Goal: Task Accomplishment & Management: Complete application form

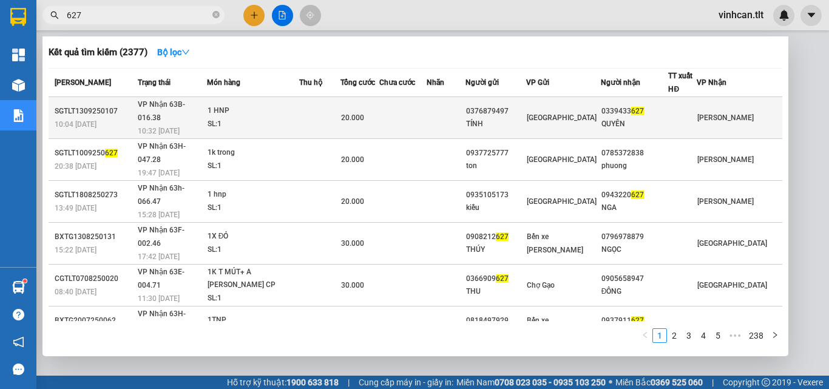
type input "627"
click at [526, 109] on div "0376879497" at bounding box center [495, 111] width 59 height 13
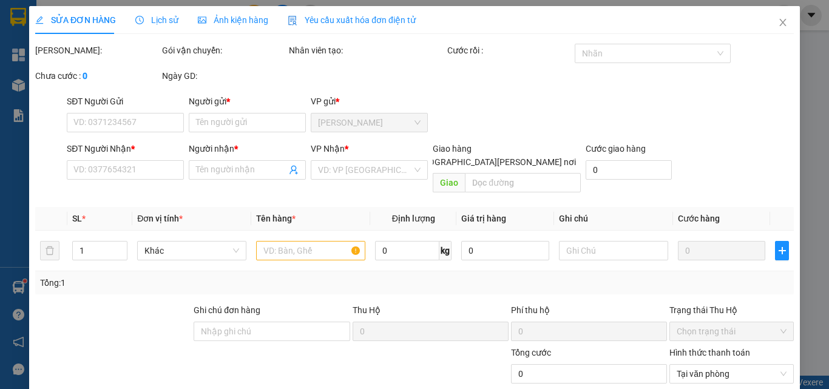
type input "0376879497"
type input "TÍNH"
type input "0339433627"
type input "QUYÊN"
type input "20.000"
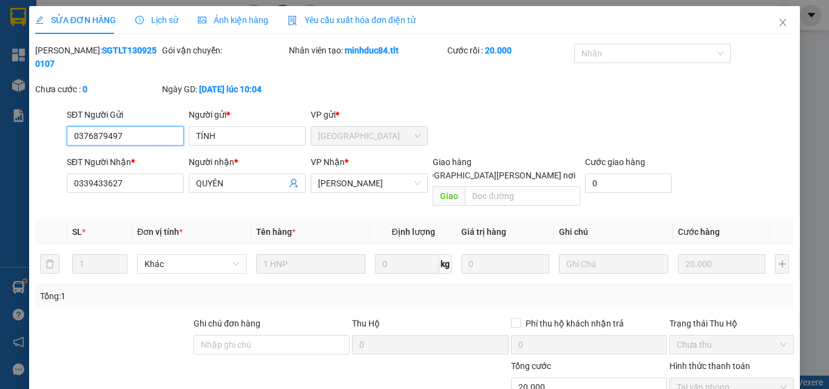
scroll to position [62, 0]
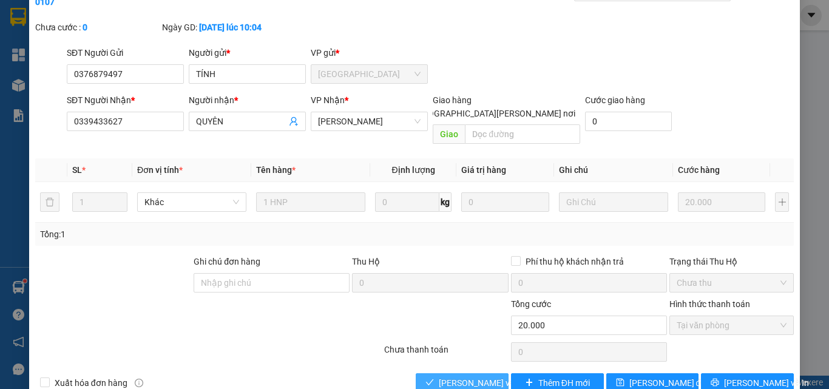
drag, startPoint x: 483, startPoint y: 361, endPoint x: 499, endPoint y: 362, distance: 15.8
click at [484, 376] on span "[PERSON_NAME] và [PERSON_NAME] hàng" at bounding box center [521, 382] width 164 height 13
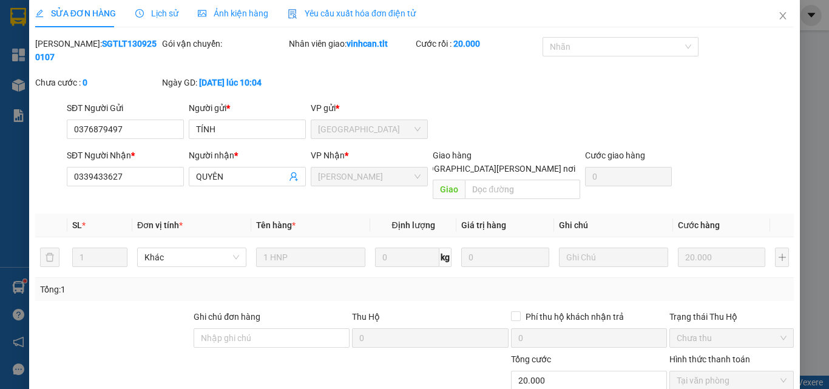
scroll to position [0, 0]
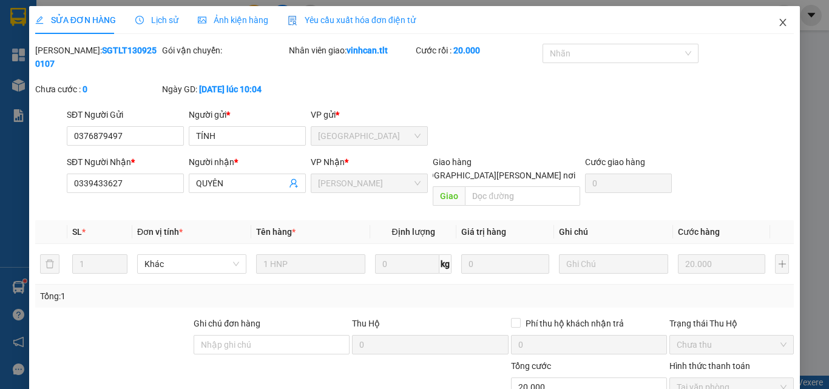
click at [778, 22] on icon "close" at bounding box center [783, 23] width 10 height 10
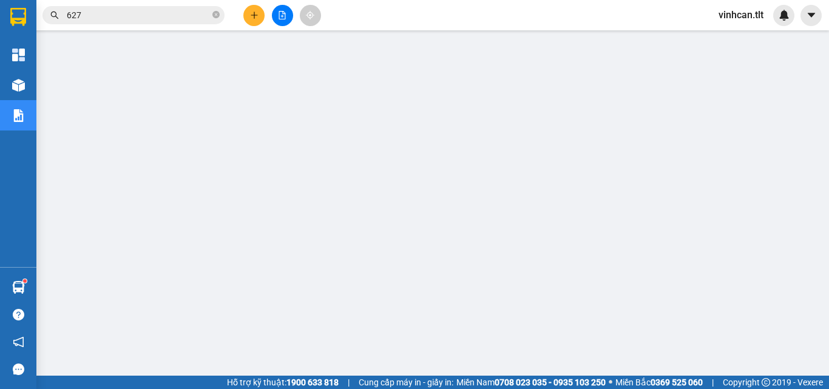
click at [215, 17] on icon "close-circle" at bounding box center [215, 14] width 7 height 7
click at [198, 13] on input "text" at bounding box center [138, 14] width 143 height 13
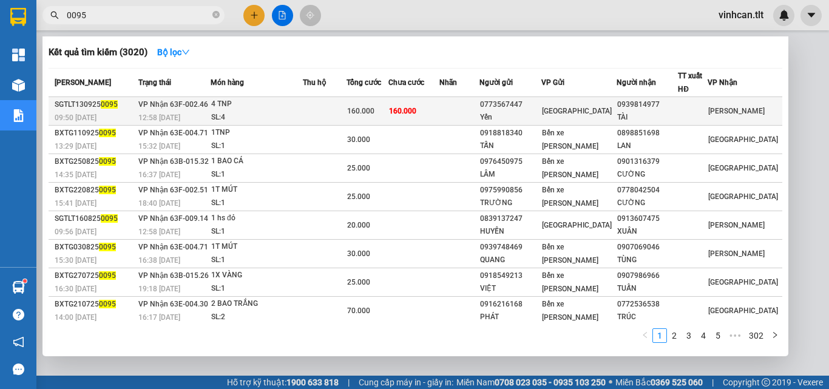
type input "0095"
click at [533, 104] on div "0773567447" at bounding box center [510, 104] width 61 height 13
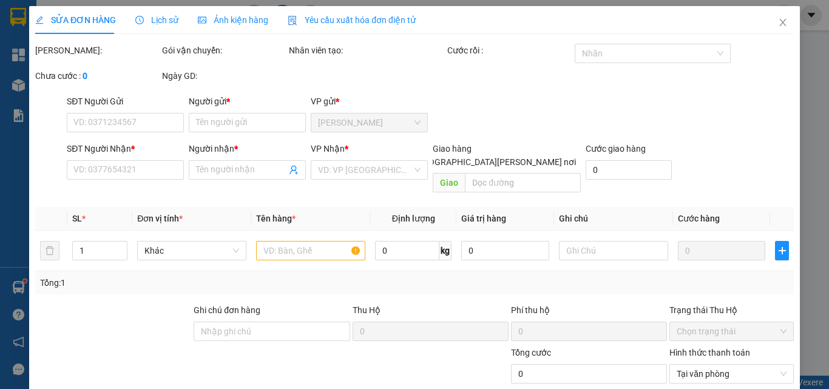
type input "0773567447"
type input "Yến"
type input "0939814977"
type input "TÀI"
type input "160.000"
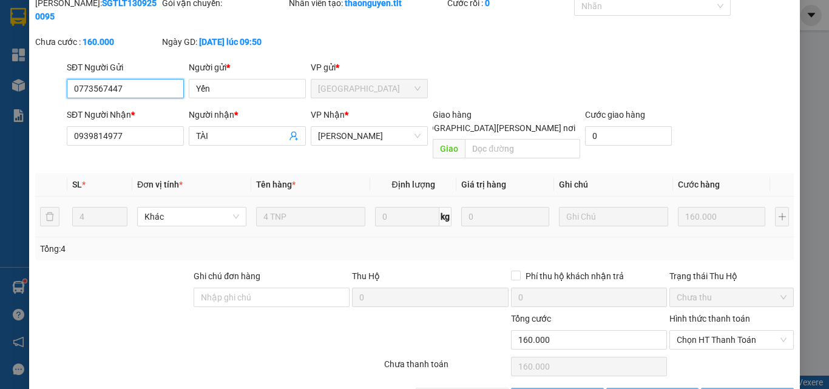
scroll to position [63, 0]
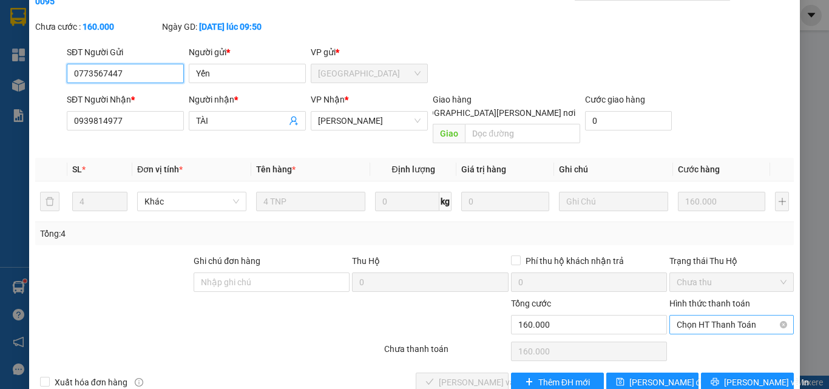
click at [708, 316] on span "Chọn HT Thanh Toán" at bounding box center [732, 325] width 110 height 18
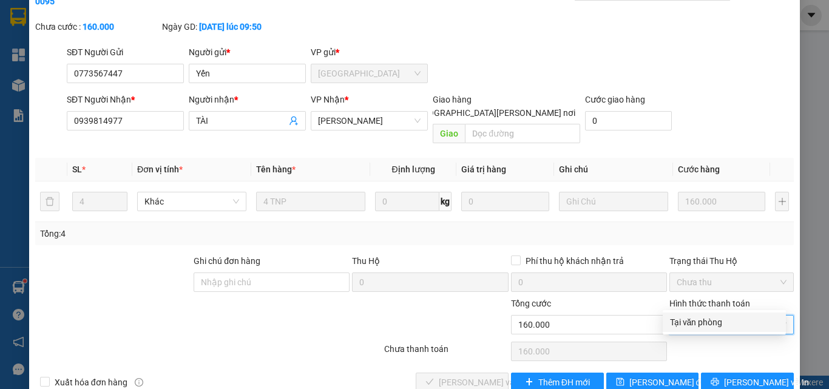
drag, startPoint x: 710, startPoint y: 319, endPoint x: 697, endPoint y: 325, distance: 14.4
click at [710, 320] on div "Tại văn phòng" at bounding box center [724, 322] width 109 height 13
type input "0"
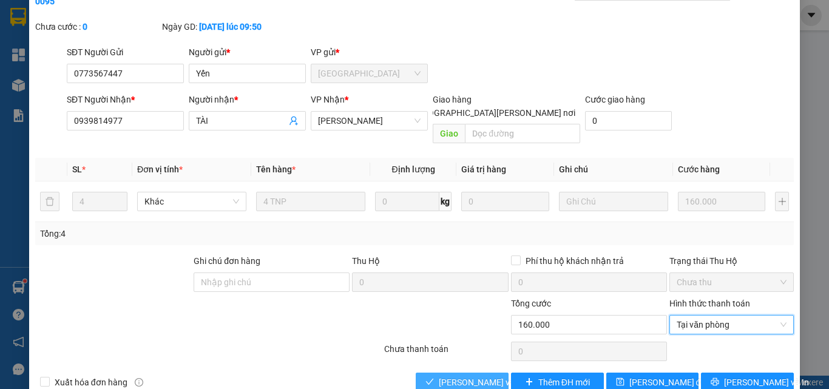
click at [468, 376] on span "[PERSON_NAME] và [PERSON_NAME] hàng" at bounding box center [521, 382] width 164 height 13
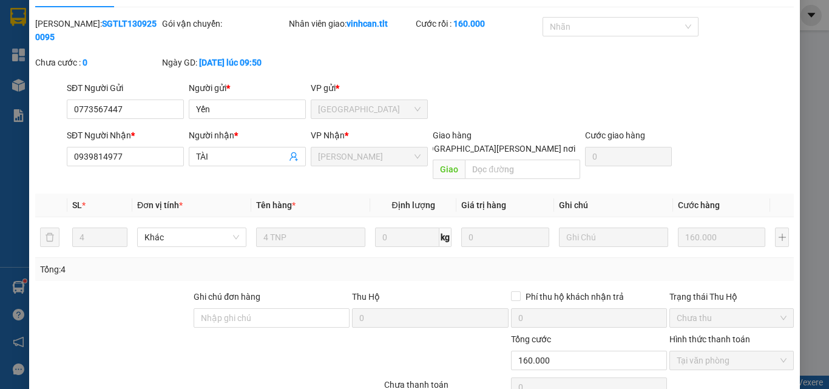
scroll to position [0, 0]
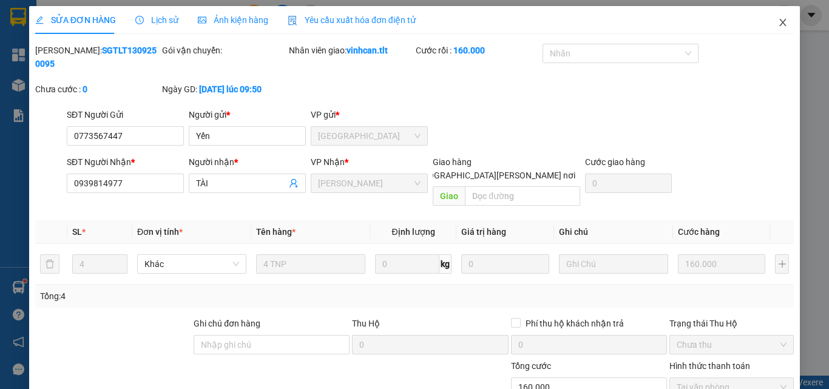
click at [778, 21] on icon "close" at bounding box center [783, 23] width 10 height 10
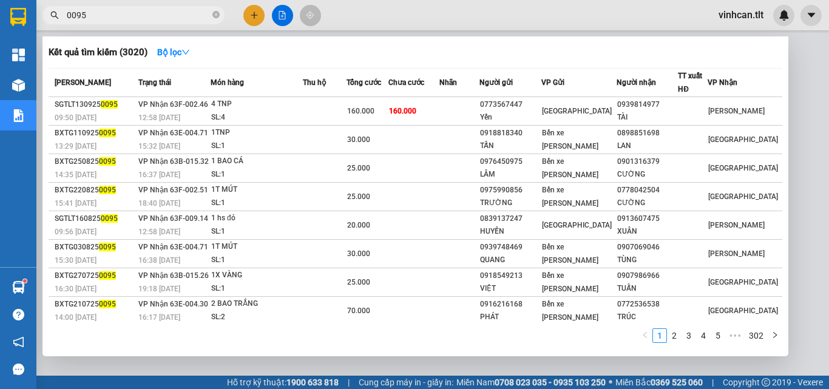
click at [218, 16] on icon "close-circle" at bounding box center [215, 14] width 7 height 7
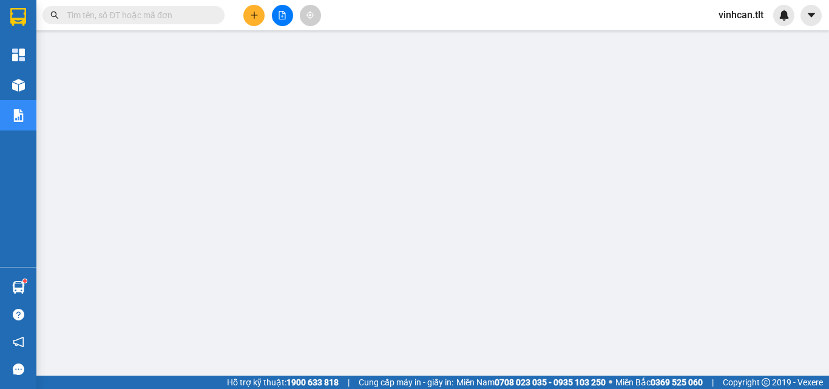
click at [192, 11] on input "text" at bounding box center [138, 14] width 143 height 13
click at [189, 15] on input "text" at bounding box center [138, 14] width 143 height 13
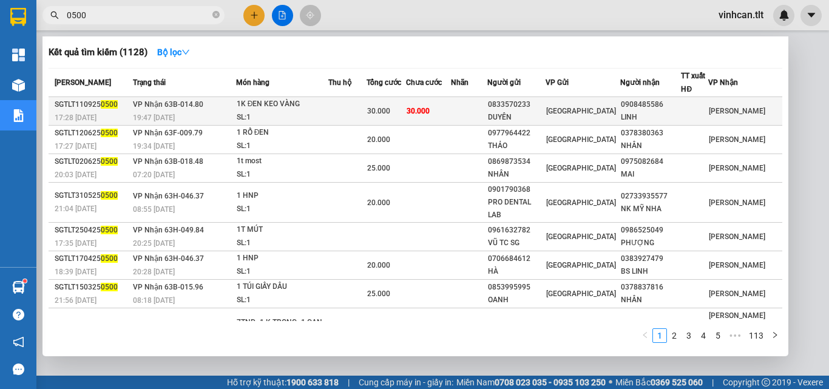
type input "0500"
click at [519, 105] on div "0833570233" at bounding box center [517, 104] width 58 height 13
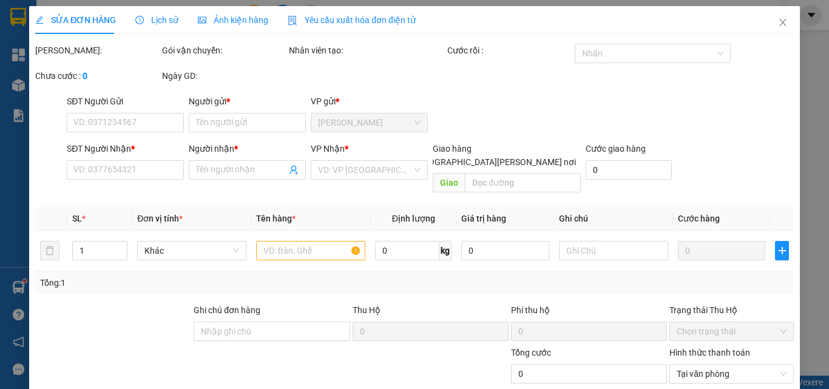
type input "0833570233"
type input "DUYÊN"
type input "0908485586"
type input "LINH"
type input "30.000"
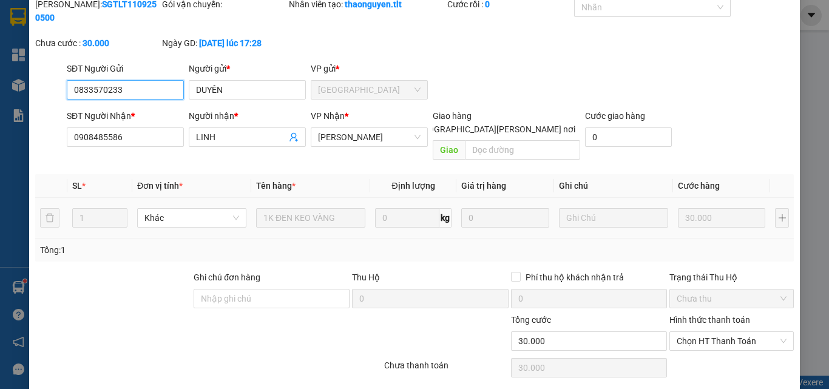
scroll to position [63, 0]
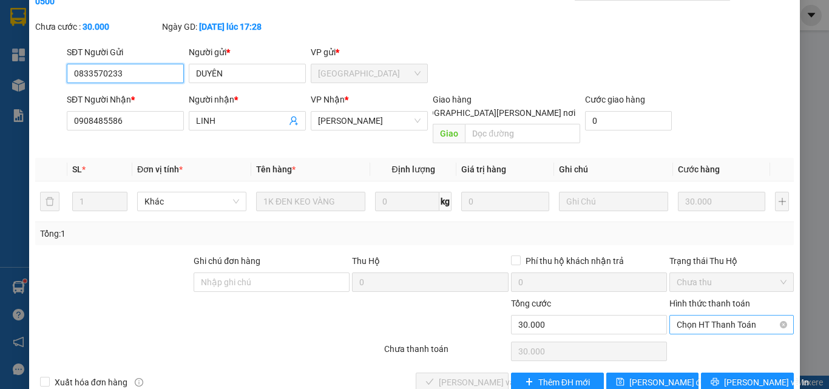
drag, startPoint x: 691, startPoint y: 294, endPoint x: 693, endPoint y: 307, distance: 12.9
click at [691, 316] on span "Chọn HT Thanh Toán" at bounding box center [732, 325] width 110 height 18
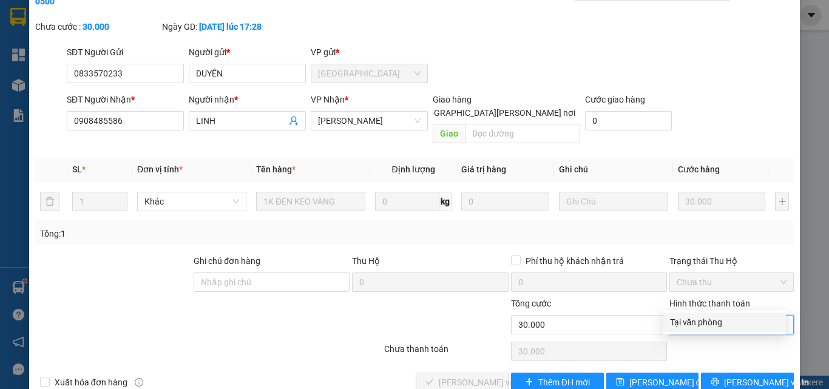
drag, startPoint x: 692, startPoint y: 321, endPoint x: 664, endPoint y: 331, distance: 29.6
click at [690, 324] on div "Tại văn phòng" at bounding box center [724, 322] width 109 height 13
type input "0"
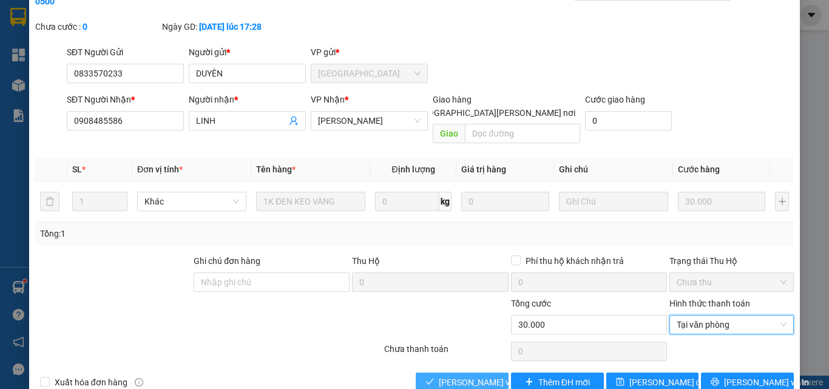
click at [451, 376] on span "[PERSON_NAME] và [PERSON_NAME] hàng" at bounding box center [521, 382] width 164 height 13
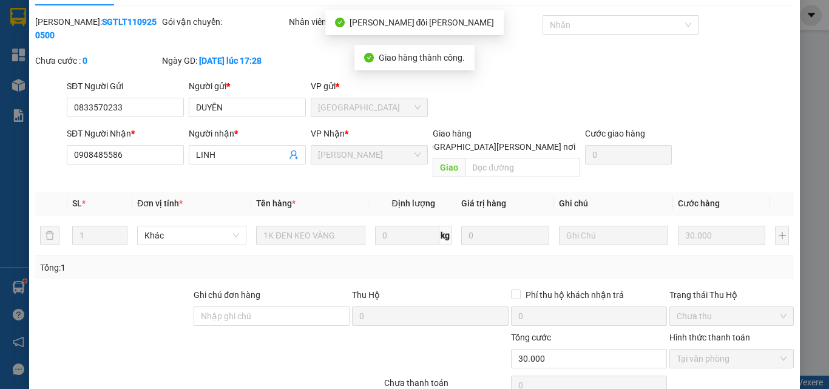
scroll to position [0, 0]
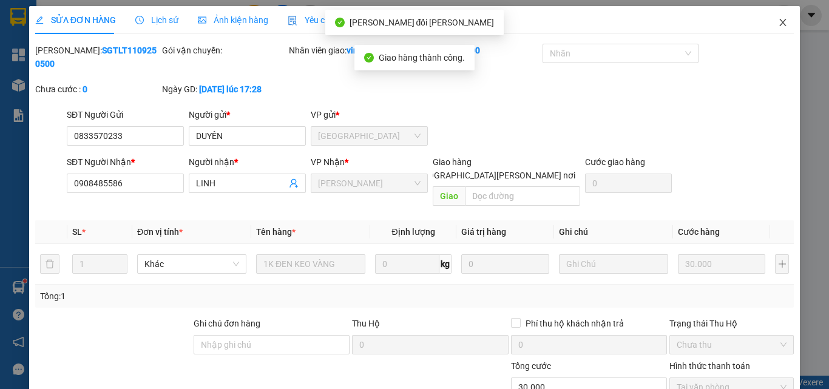
click at [778, 19] on icon "close" at bounding box center [783, 23] width 10 height 10
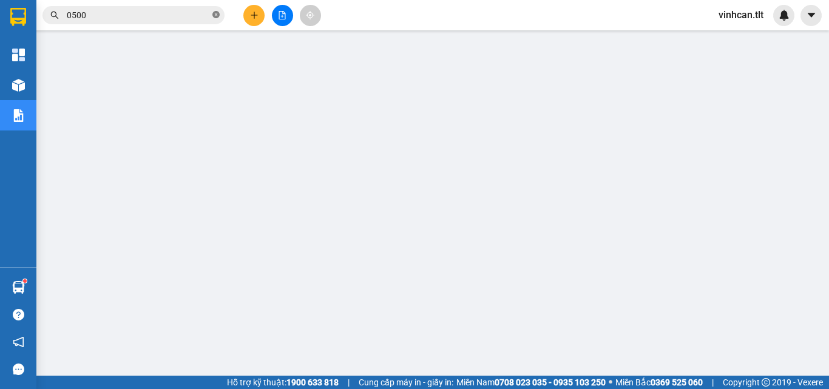
click at [214, 12] on icon "close-circle" at bounding box center [215, 14] width 7 height 7
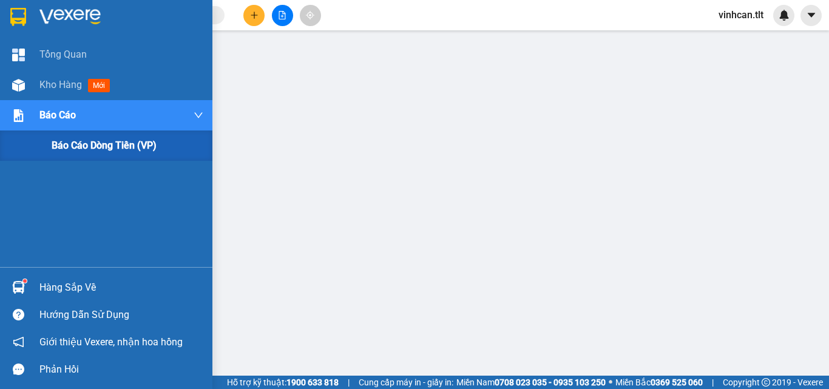
click at [66, 117] on span "Báo cáo" at bounding box center [57, 114] width 36 height 15
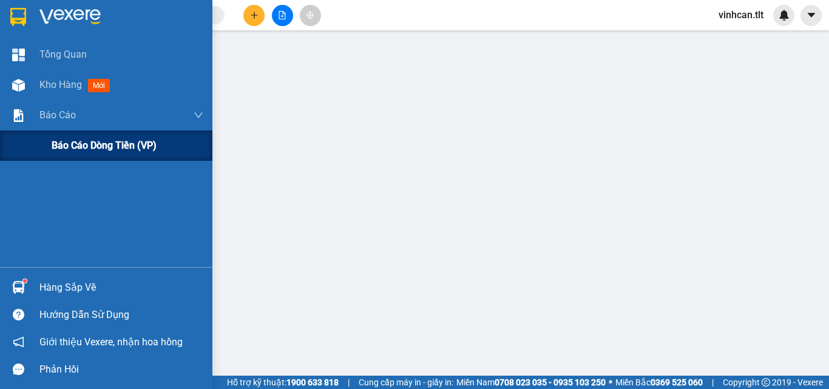
drag, startPoint x: 82, startPoint y: 145, endPoint x: 134, endPoint y: 152, distance: 52.6
click at [83, 146] on span "Báo cáo dòng tiền (VP)" at bounding box center [104, 145] width 105 height 15
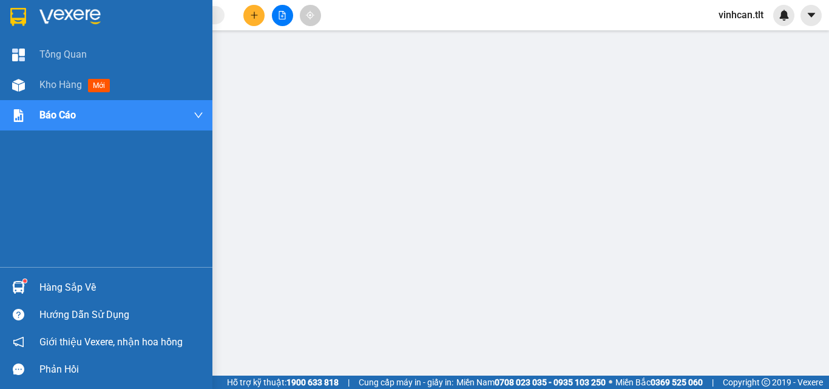
click at [52, 283] on div "Hàng sắp về" at bounding box center [121, 288] width 164 height 18
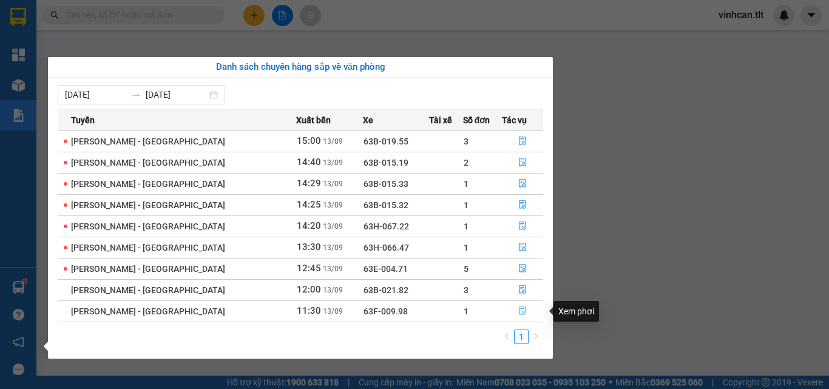
click at [519, 310] on icon "file-done" at bounding box center [522, 311] width 7 height 8
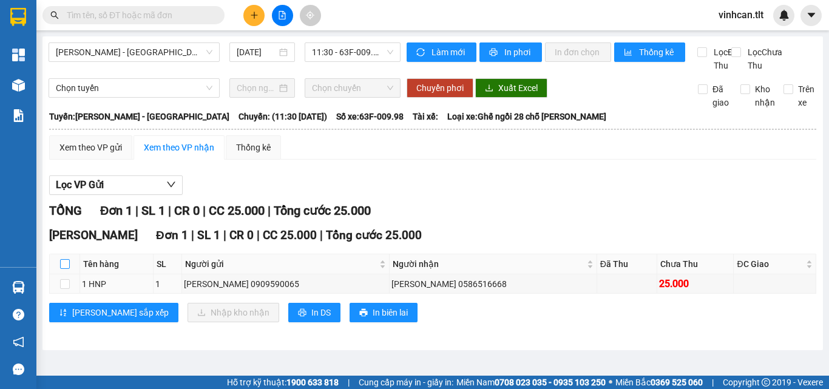
click at [65, 271] on label at bounding box center [65, 263] width 10 height 13
click at [65, 269] on input "checkbox" at bounding box center [65, 264] width 10 height 10
checkbox input "true"
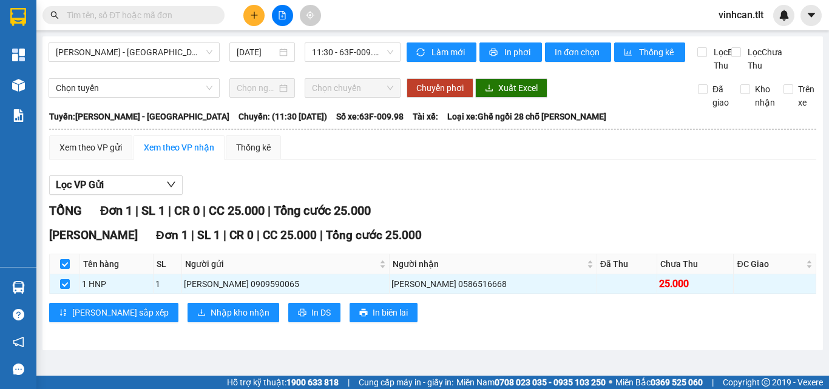
checkbox input "true"
click at [211, 319] on span "Nhập kho nhận" at bounding box center [240, 312] width 59 height 13
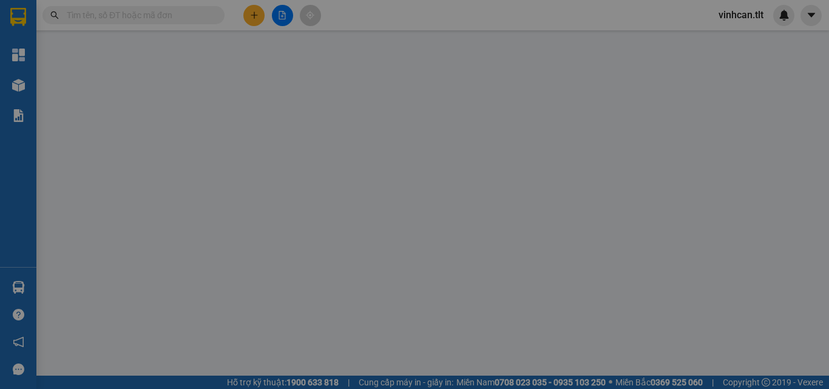
click at [185, 319] on div "XÁC NHẬN SỐ HÀNG NHẬP VÀO KHO NHẬN STT Tên hàng SL ĐVT Loại hàng Ghi chú Tổng S…" at bounding box center [414, 194] width 829 height 389
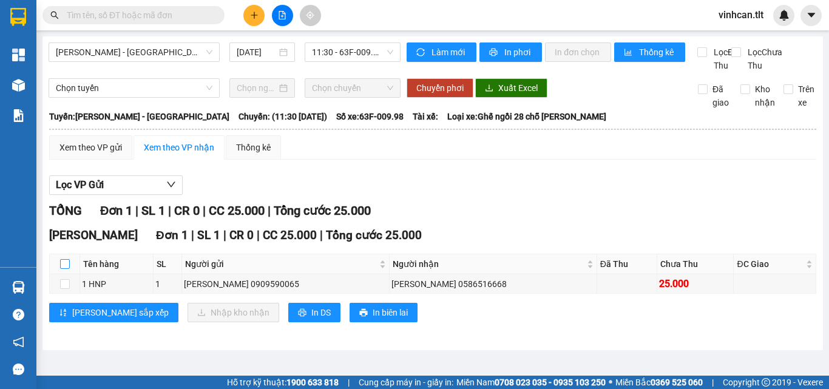
click at [64, 269] on input "checkbox" at bounding box center [65, 264] width 10 height 10
checkbox input "true"
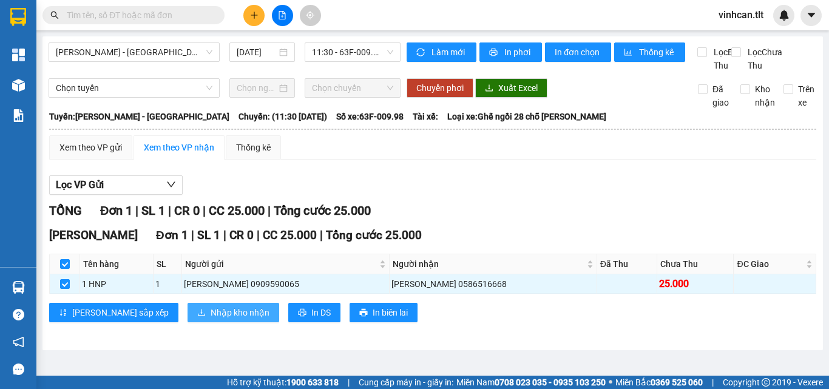
click at [211, 319] on span "Nhập kho nhận" at bounding box center [240, 312] width 59 height 13
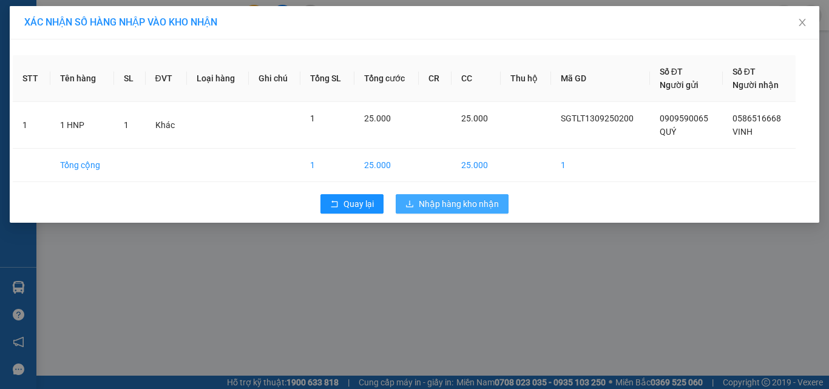
click at [447, 202] on span "Nhập hàng kho nhận" at bounding box center [459, 203] width 80 height 13
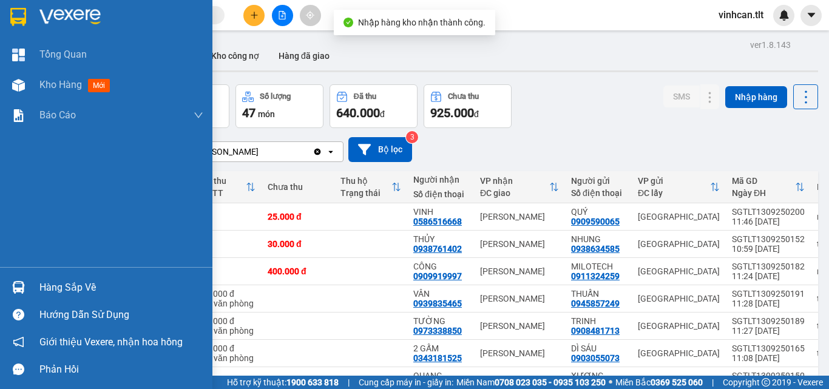
click at [66, 286] on div "Hàng sắp về" at bounding box center [121, 288] width 164 height 18
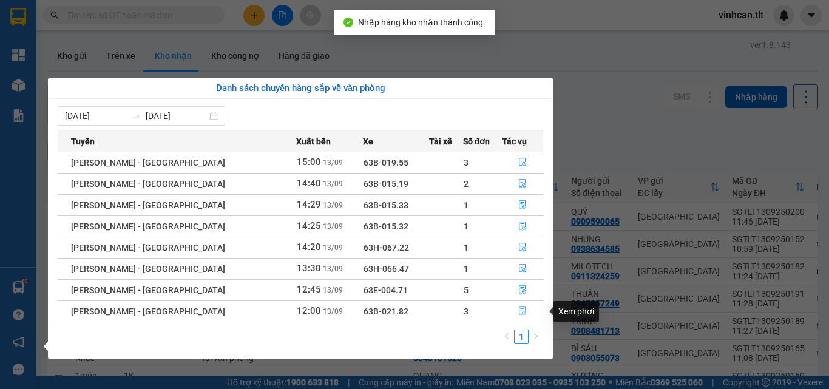
click at [519, 309] on icon "file-done" at bounding box center [522, 311] width 7 height 8
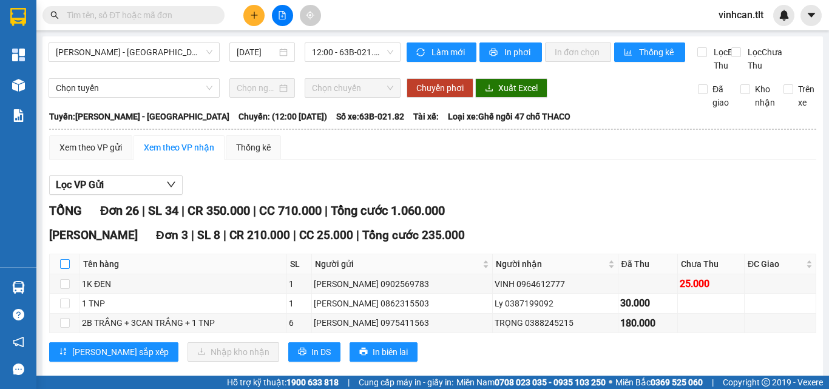
click at [62, 269] on input "checkbox" at bounding box center [65, 264] width 10 height 10
checkbox input "true"
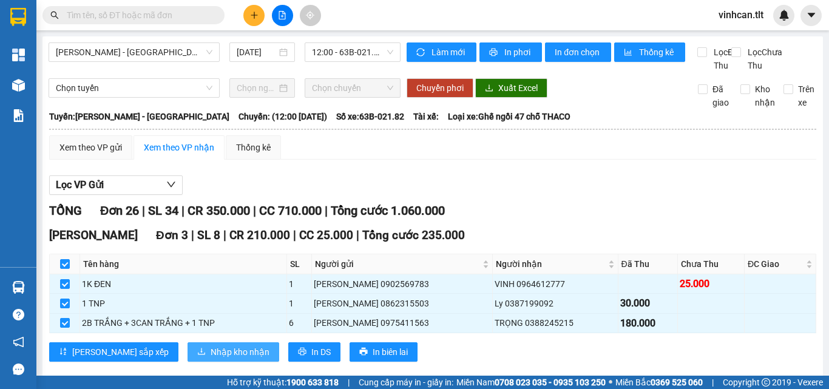
click at [194, 357] on button "Nhập kho nhận" at bounding box center [234, 351] width 92 height 19
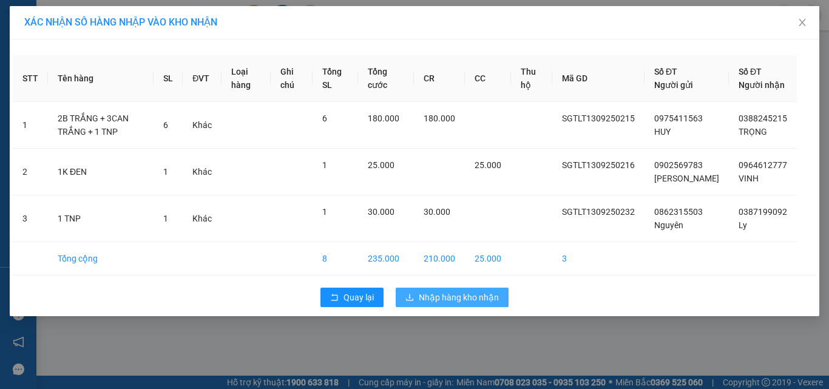
click at [466, 304] on span "Nhập hàng kho nhận" at bounding box center [459, 297] width 80 height 13
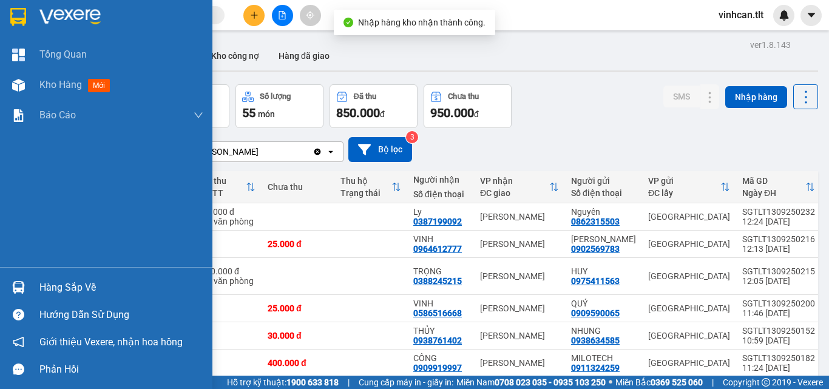
click at [80, 288] on div "Hàng sắp về" at bounding box center [121, 288] width 164 height 18
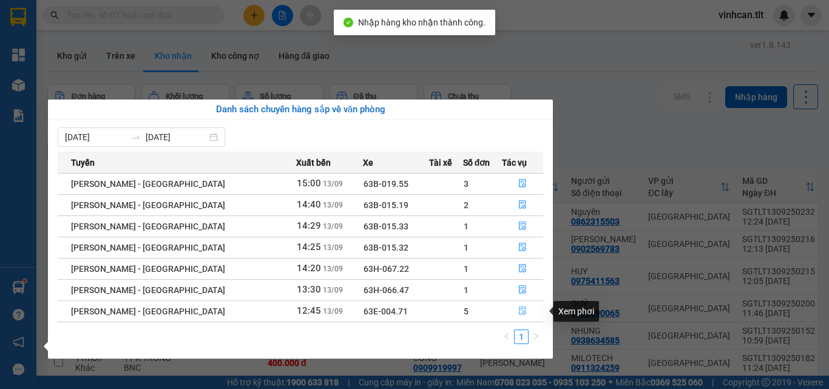
click at [518, 311] on icon "file-done" at bounding box center [522, 311] width 8 height 8
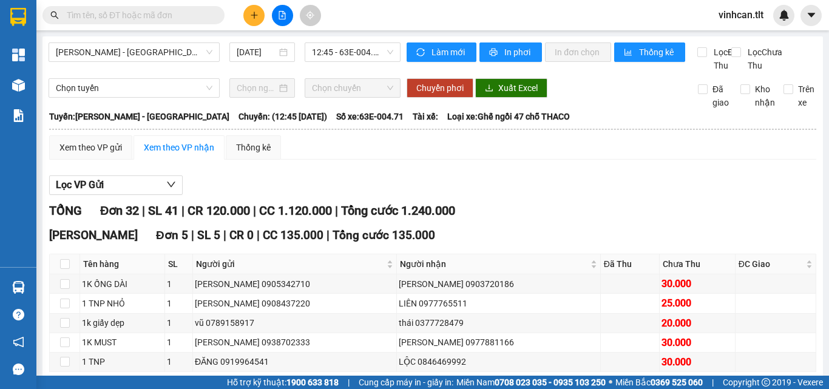
scroll to position [61, 0]
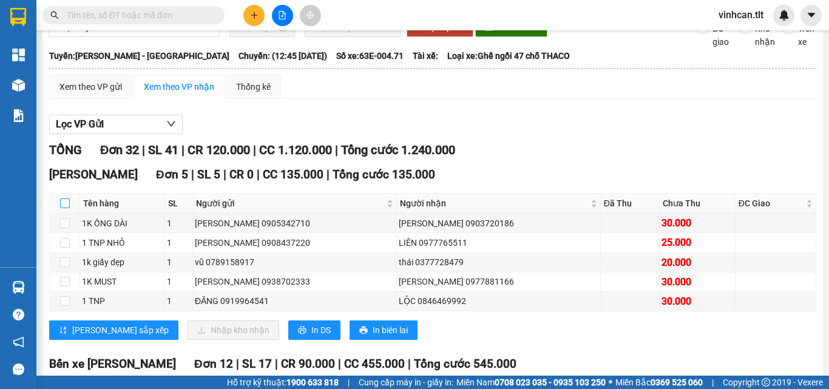
click at [66, 208] on input "checkbox" at bounding box center [65, 203] width 10 height 10
checkbox input "true"
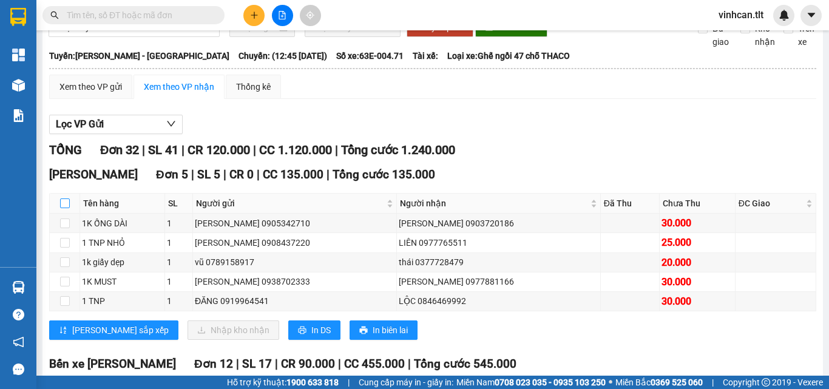
checkbox input "true"
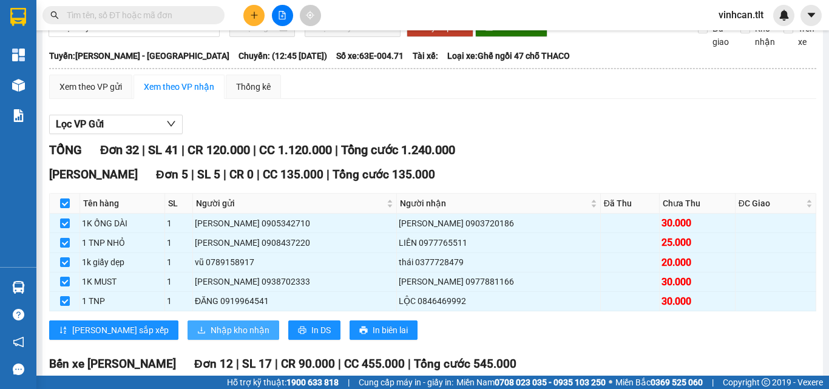
click at [202, 335] on button "Nhập kho nhận" at bounding box center [234, 330] width 92 height 19
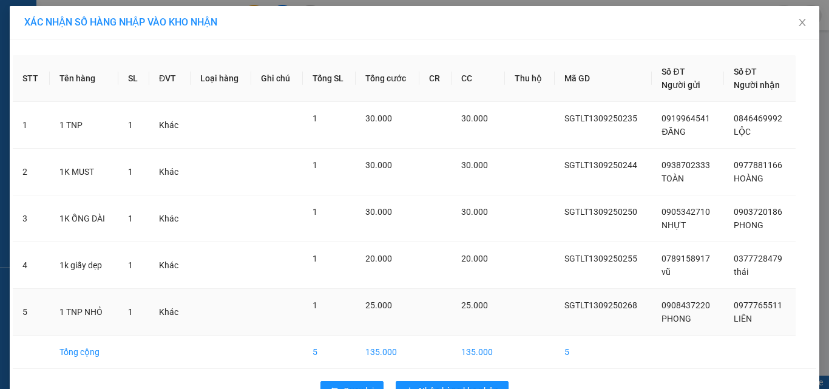
scroll to position [35, 0]
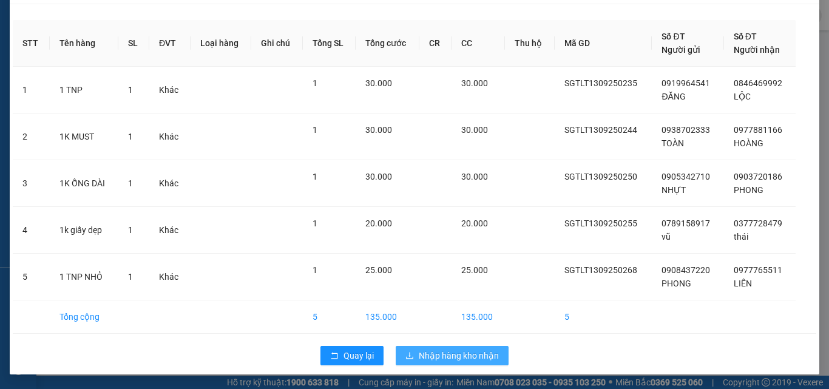
click at [443, 348] on button "Nhập hàng kho nhận" at bounding box center [452, 355] width 113 height 19
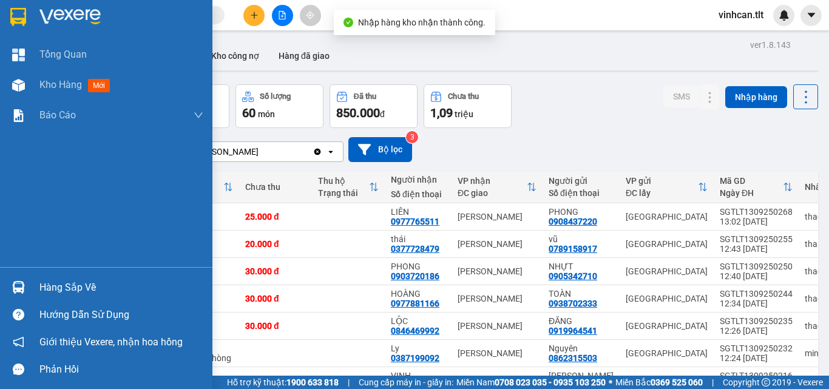
click at [83, 279] on div "Hàng sắp về" at bounding box center [121, 288] width 164 height 18
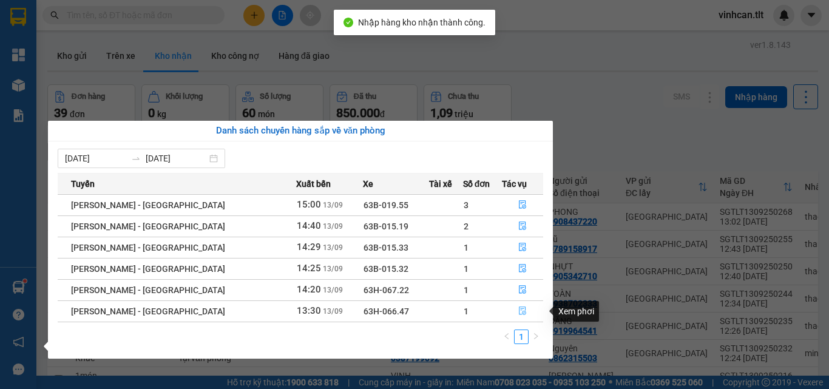
click at [518, 311] on icon "file-done" at bounding box center [522, 311] width 8 height 8
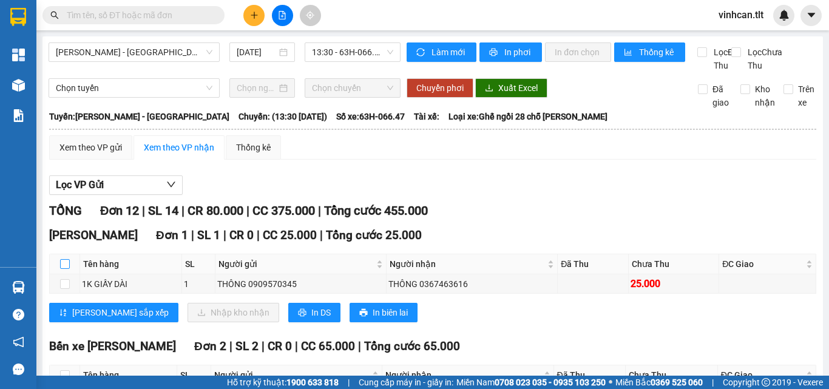
click at [69, 269] on input "checkbox" at bounding box center [65, 264] width 10 height 10
checkbox input "true"
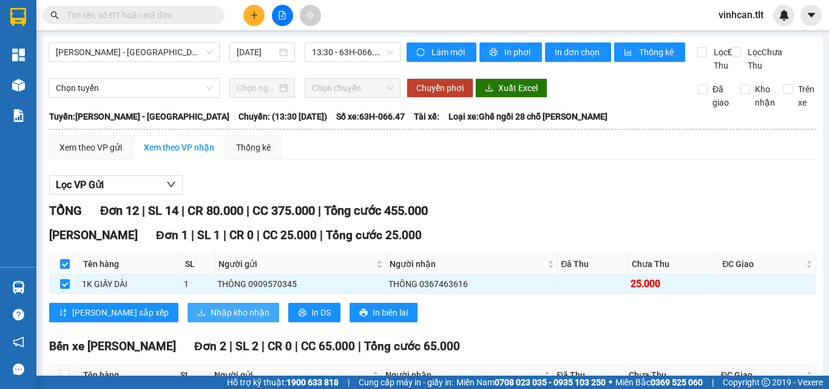
click at [211, 319] on span "Nhập kho nhận" at bounding box center [240, 312] width 59 height 13
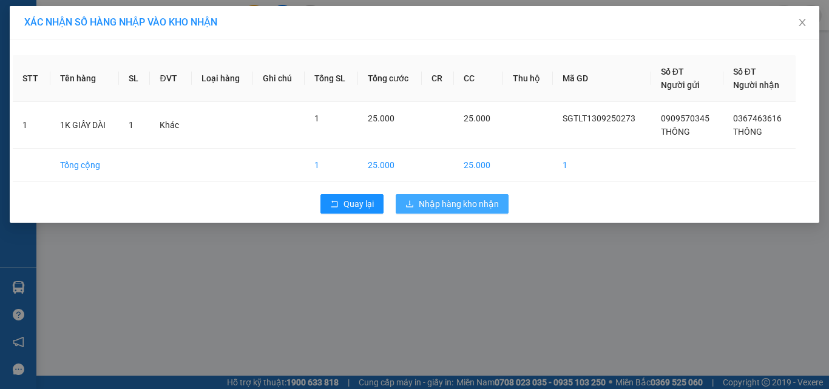
click at [474, 203] on span "Nhập hàng kho nhận" at bounding box center [459, 203] width 80 height 13
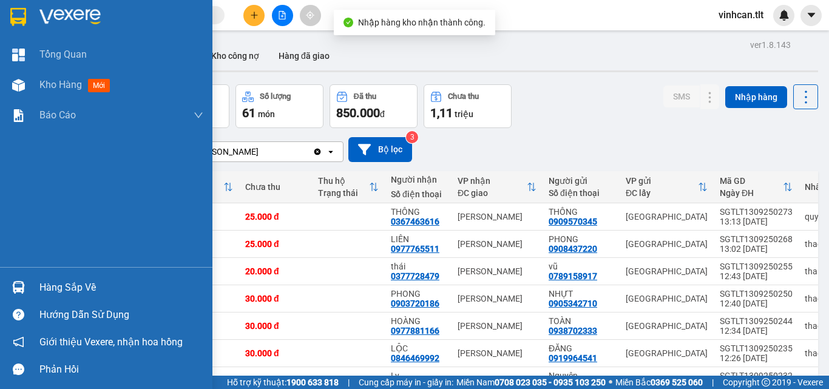
click at [45, 285] on div "Hàng sắp về" at bounding box center [121, 288] width 164 height 18
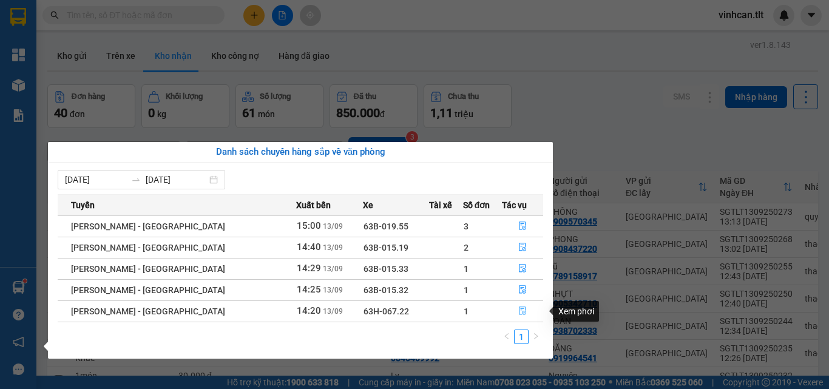
click at [518, 311] on icon "file-done" at bounding box center [522, 311] width 8 height 8
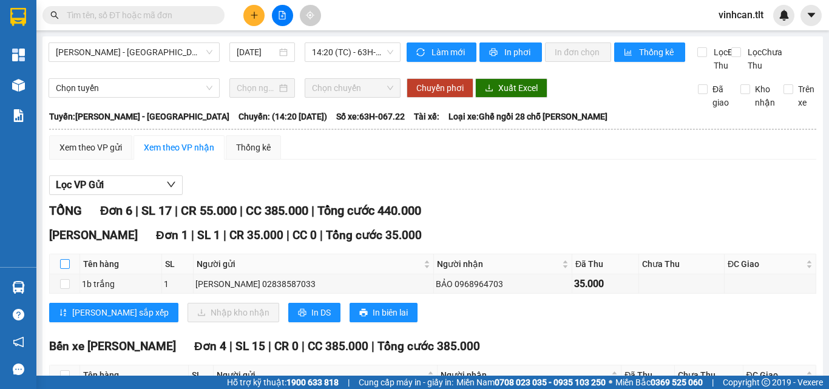
click at [66, 269] on input "checkbox" at bounding box center [65, 264] width 10 height 10
checkbox input "true"
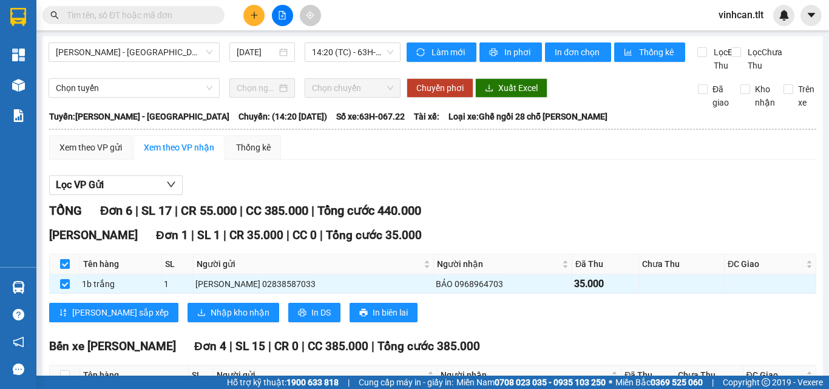
click at [66, 269] on input "checkbox" at bounding box center [65, 264] width 10 height 10
checkbox input "false"
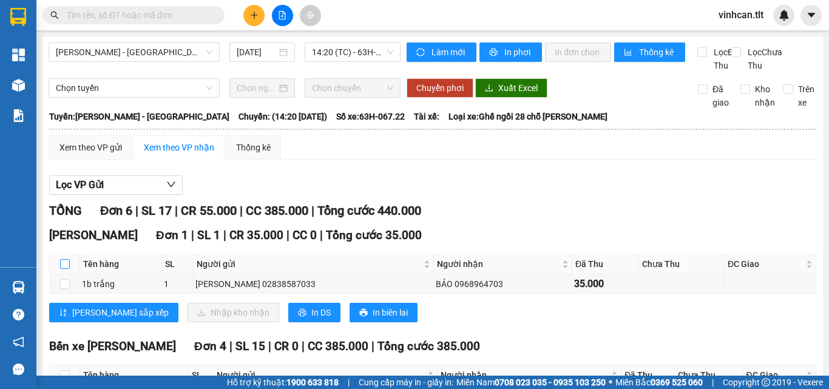
click at [61, 269] on input "checkbox" at bounding box center [65, 264] width 10 height 10
checkbox input "true"
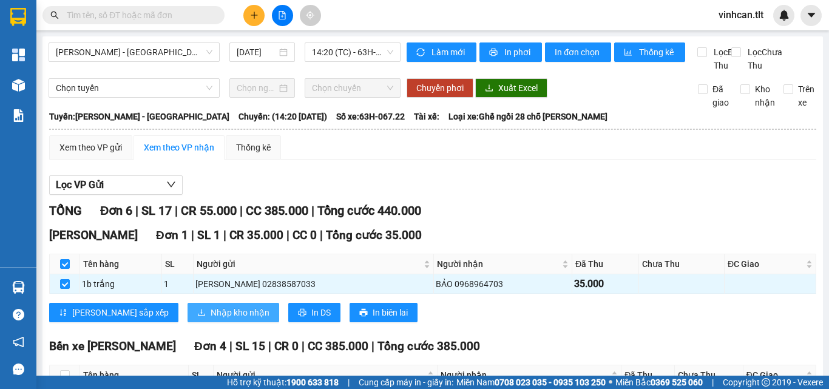
click at [211, 319] on span "Nhập kho nhận" at bounding box center [240, 312] width 59 height 13
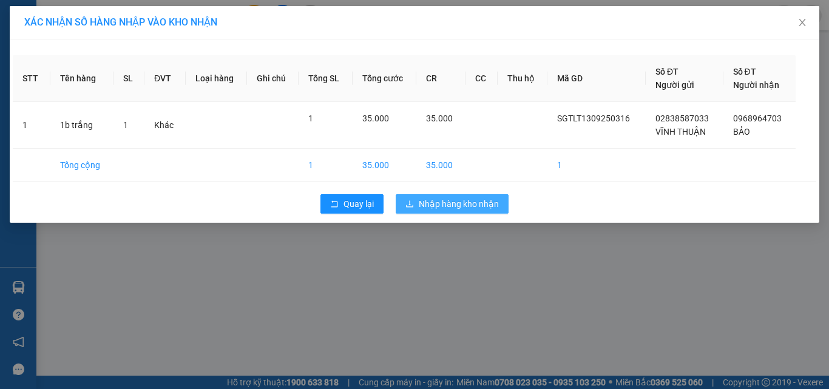
drag, startPoint x: 469, startPoint y: 203, endPoint x: 443, endPoint y: 206, distance: 26.3
click at [468, 204] on span "Nhập hàng kho nhận" at bounding box center [459, 203] width 80 height 13
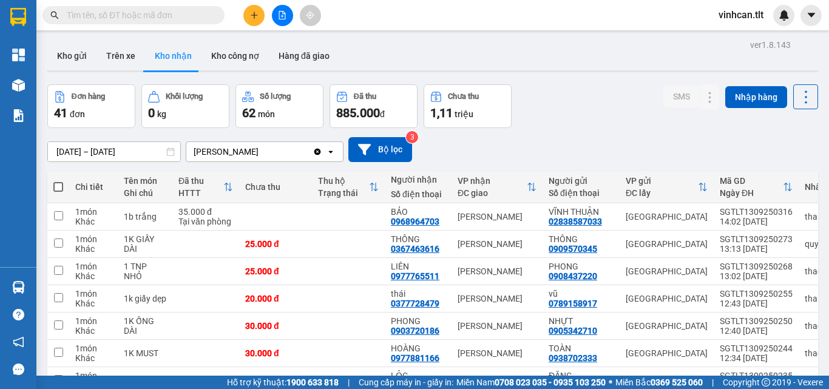
click at [175, 12] on input "text" at bounding box center [138, 14] width 143 height 13
click at [161, 7] on span at bounding box center [133, 15] width 182 height 18
click at [161, 12] on input "text" at bounding box center [138, 14] width 143 height 13
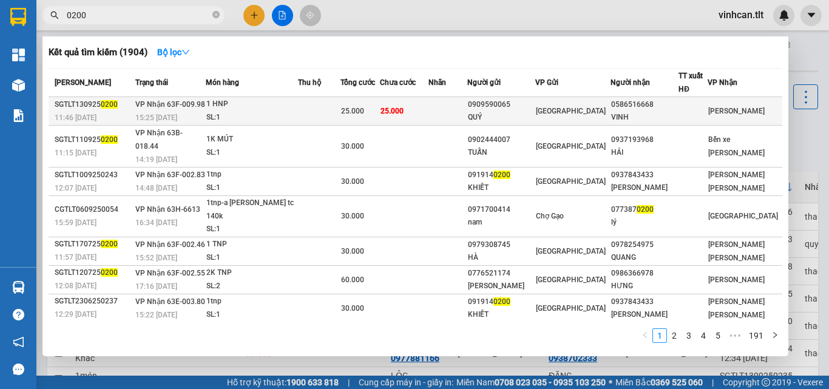
type input "0200"
click at [525, 109] on div "0909590065" at bounding box center [501, 104] width 67 height 13
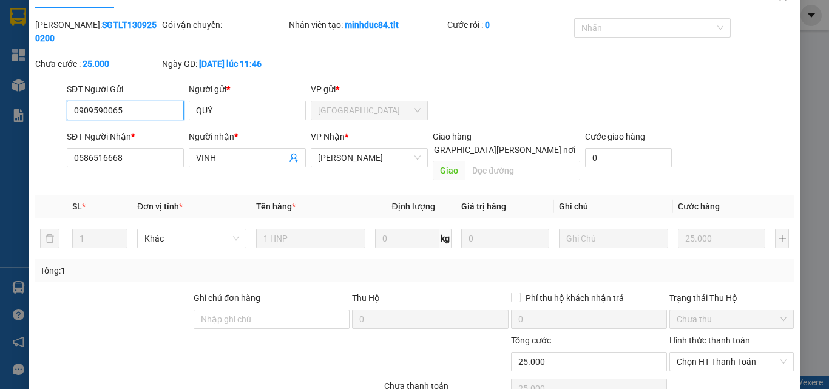
scroll to position [52, 0]
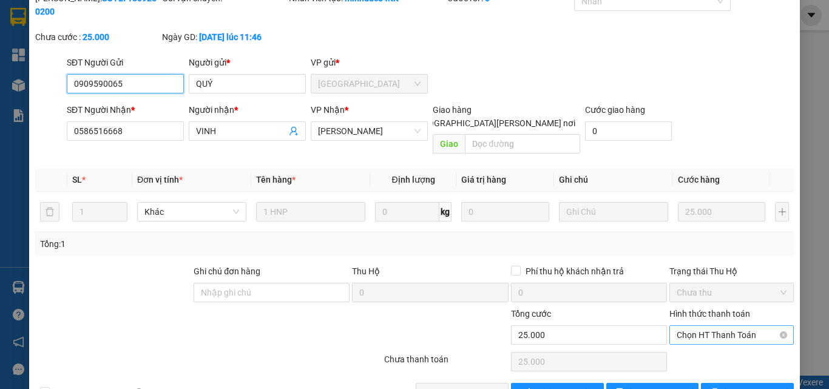
drag, startPoint x: 716, startPoint y: 300, endPoint x: 716, endPoint y: 308, distance: 7.3
click at [716, 326] on span "Chọn HT Thanh Toán" at bounding box center [732, 335] width 110 height 18
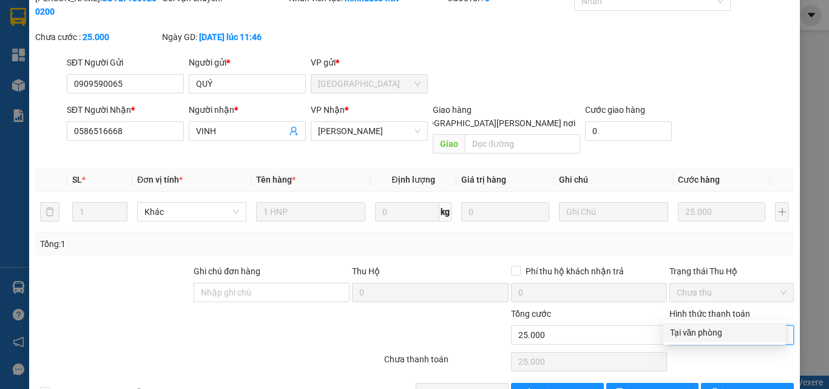
click at [708, 331] on div "Tại văn phòng" at bounding box center [724, 332] width 109 height 13
type input "0"
click at [470, 386] on span "[PERSON_NAME] và [PERSON_NAME] hàng" at bounding box center [521, 392] width 164 height 13
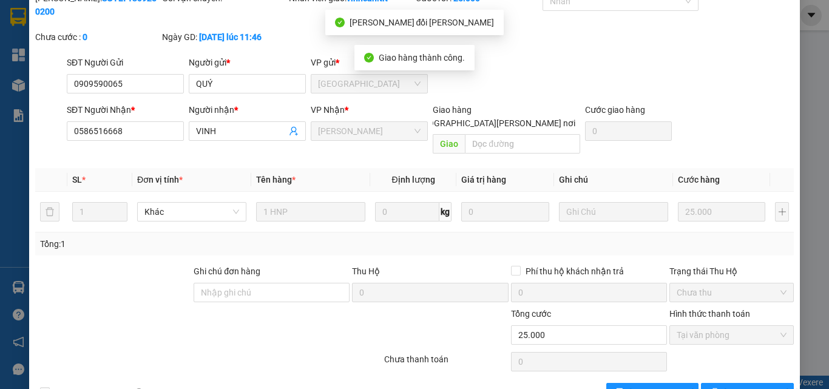
scroll to position [0, 0]
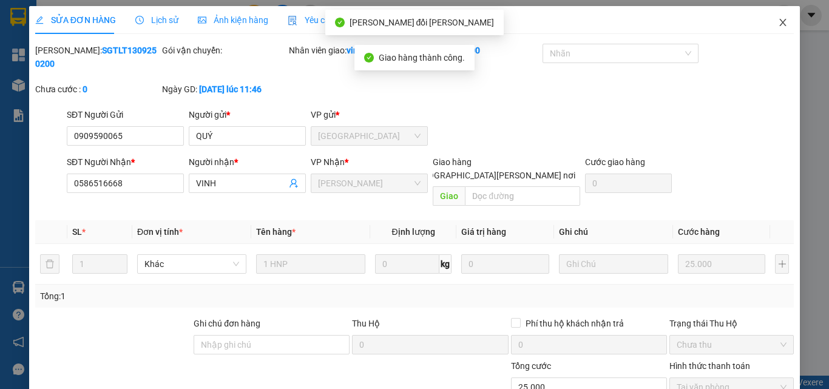
click at [778, 20] on icon "close" at bounding box center [783, 23] width 10 height 10
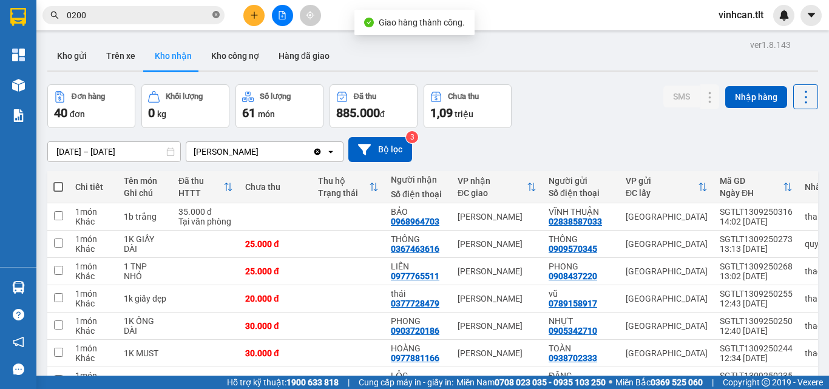
click at [215, 15] on icon "close-circle" at bounding box center [215, 14] width 7 height 7
click at [190, 15] on input "text" at bounding box center [138, 14] width 143 height 13
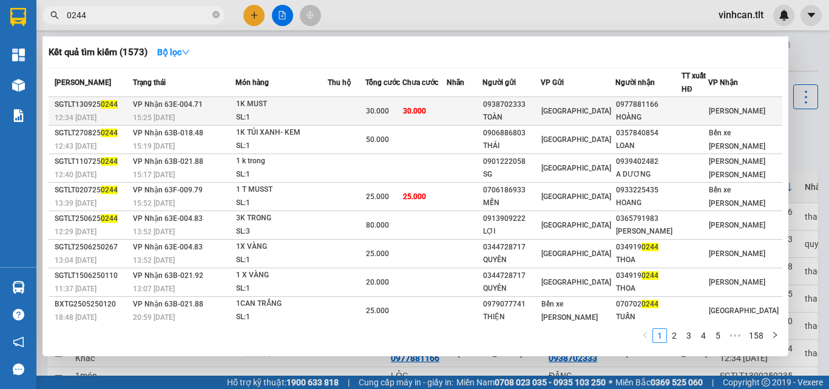
type input "0244"
click at [532, 102] on div "0938702333" at bounding box center [511, 104] width 57 height 13
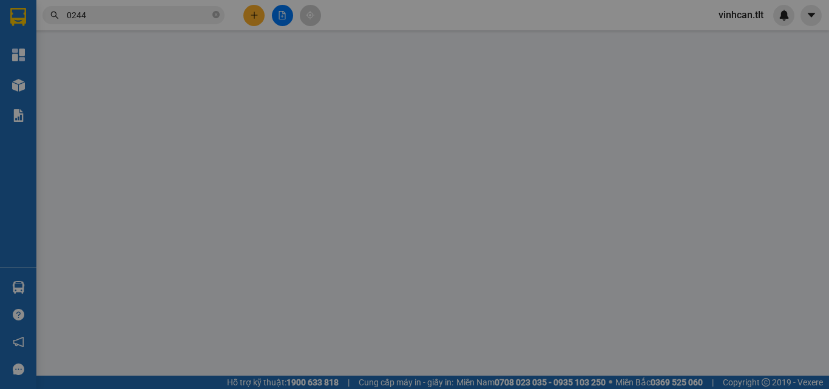
type input "0938702333"
type input "TOÀN"
type input "0977881166"
type input "HOÀNG"
type input "30.000"
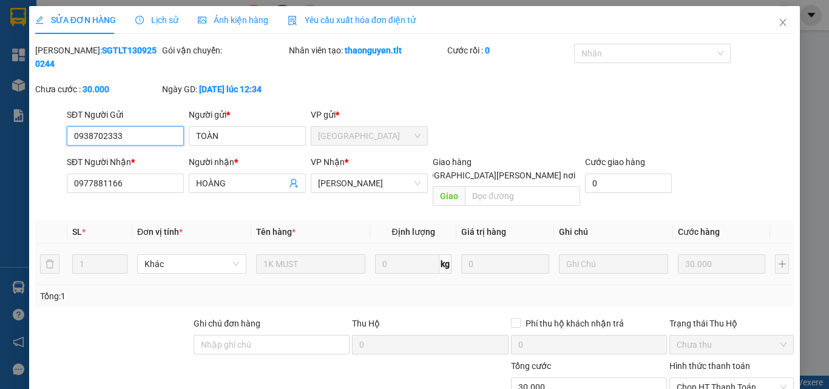
scroll to position [63, 0]
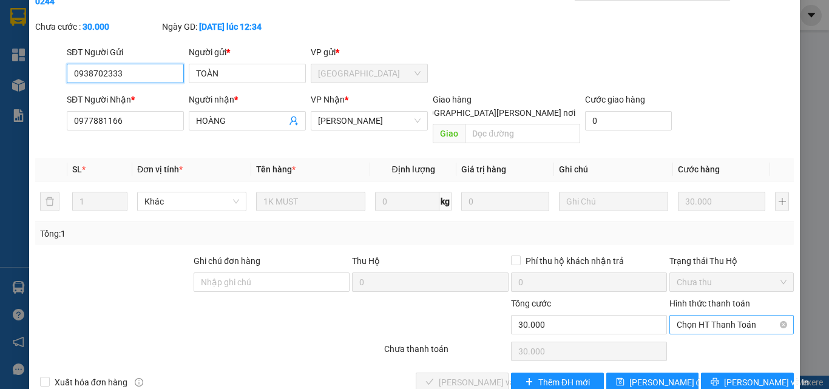
click at [696, 316] on span "Chọn HT Thanh Toán" at bounding box center [732, 325] width 110 height 18
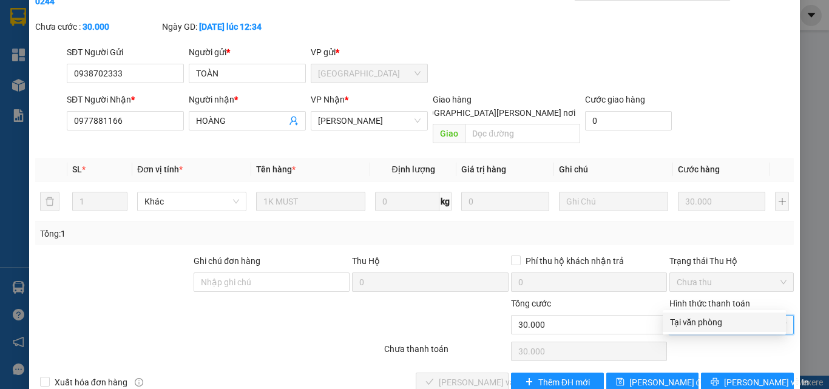
click at [699, 326] on div "Tại văn phòng" at bounding box center [724, 322] width 109 height 13
type input "0"
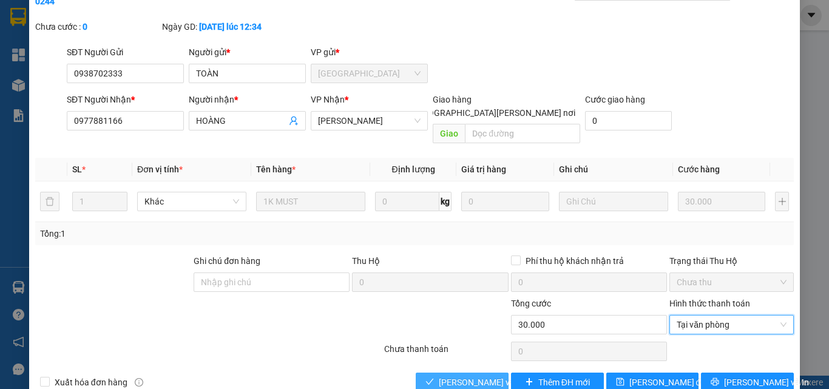
click at [478, 376] on span "[PERSON_NAME] và [PERSON_NAME] hàng" at bounding box center [521, 382] width 164 height 13
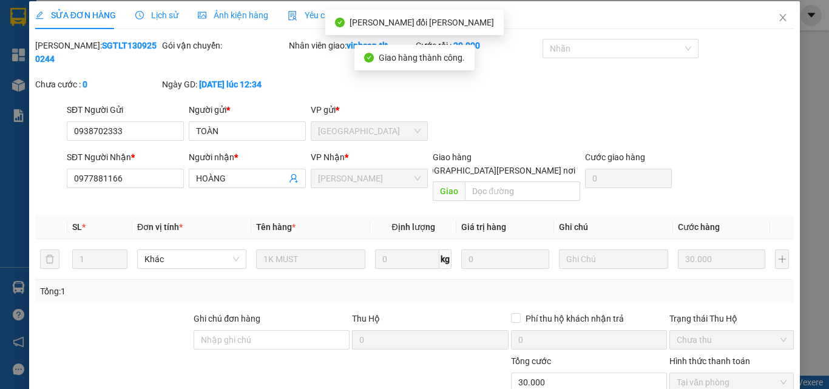
scroll to position [0, 0]
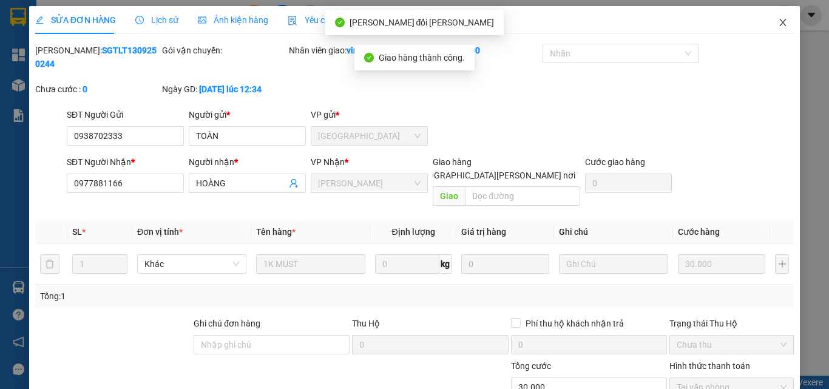
click at [778, 21] on icon "close" at bounding box center [783, 23] width 10 height 10
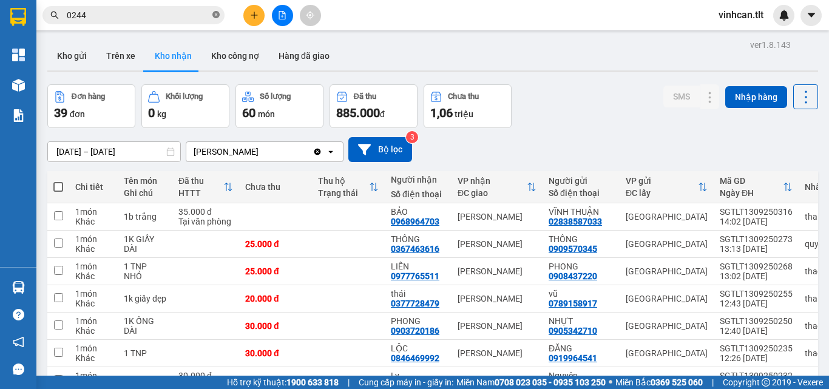
click at [219, 16] on icon "close-circle" at bounding box center [215, 14] width 7 height 7
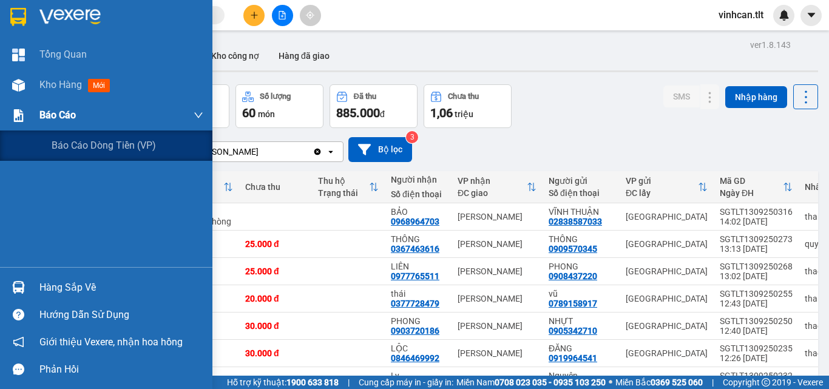
click at [47, 116] on span "Báo cáo" at bounding box center [57, 114] width 36 height 15
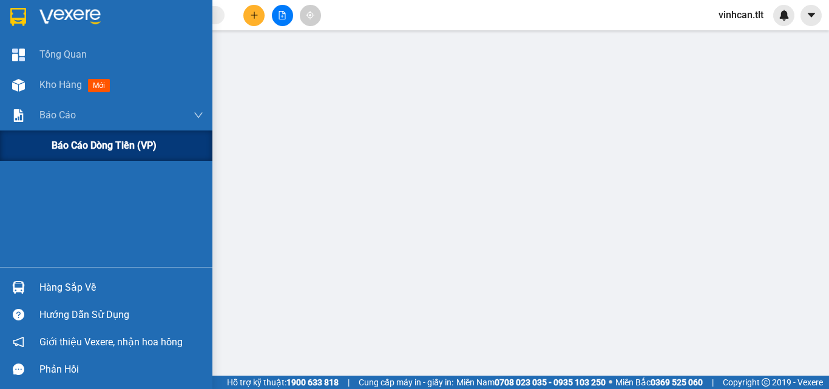
drag, startPoint x: 77, startPoint y: 141, endPoint x: 123, endPoint y: 151, distance: 46.4
click at [80, 143] on span "Báo cáo dòng tiền (VP)" at bounding box center [104, 145] width 105 height 15
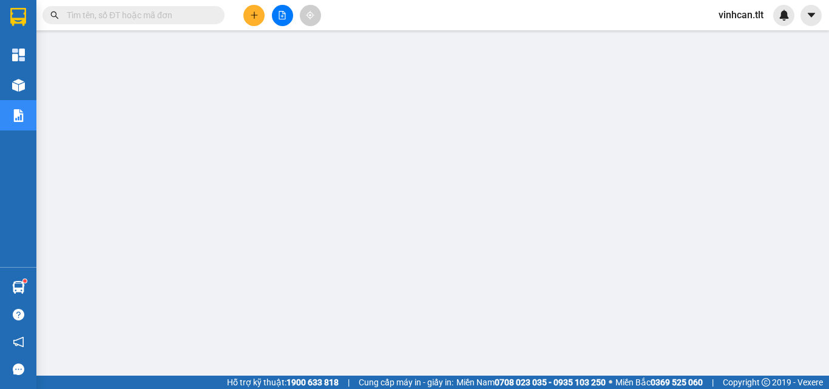
click at [196, 11] on input "text" at bounding box center [138, 14] width 143 height 13
type input "9"
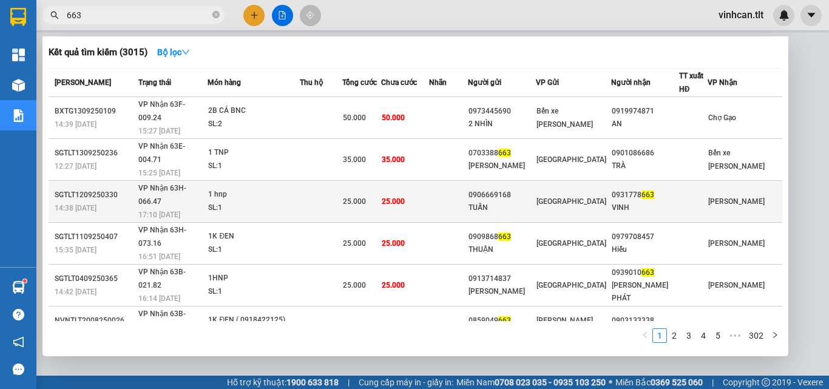
type input "663"
click at [520, 189] on div "0906669168" at bounding box center [502, 195] width 67 height 13
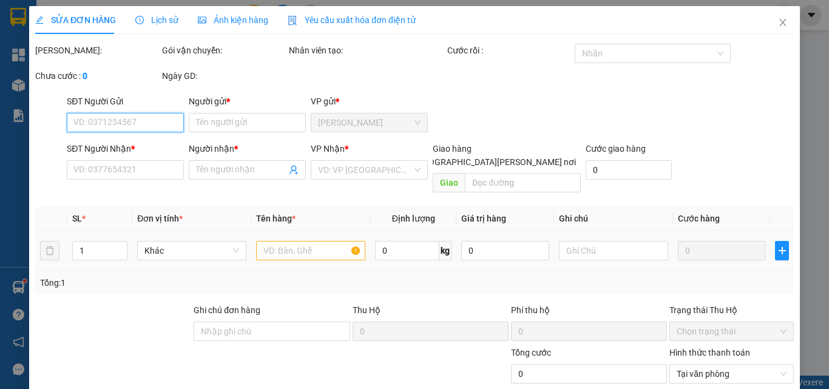
type input "0906669168"
type input "TUẤN"
type input "0931778663"
type input "VINH"
type input "25.000"
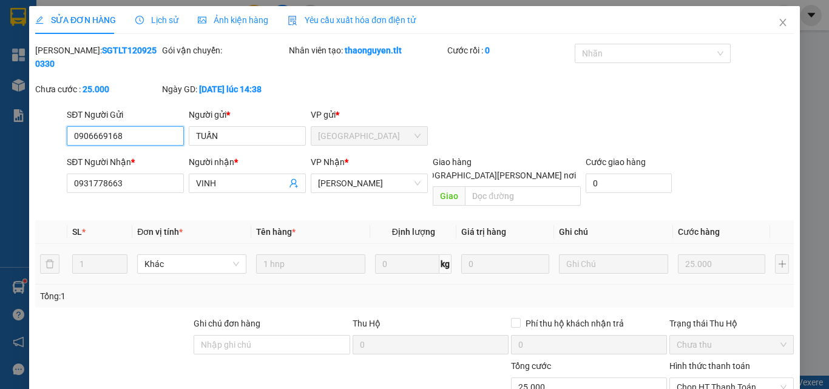
scroll to position [56, 0]
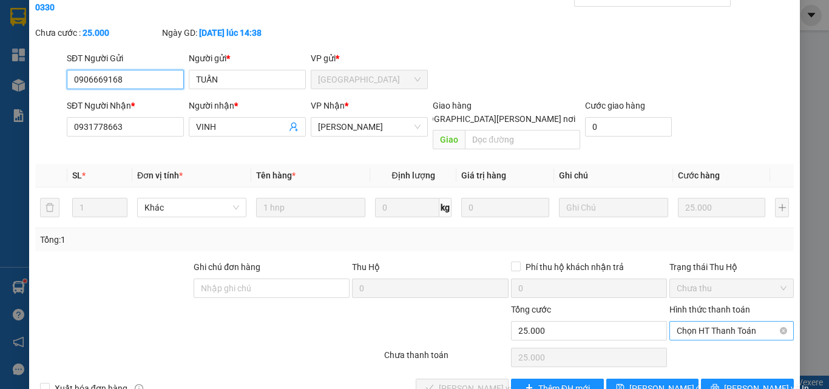
click at [708, 322] on span "Chọn HT Thanh Toán" at bounding box center [732, 331] width 110 height 18
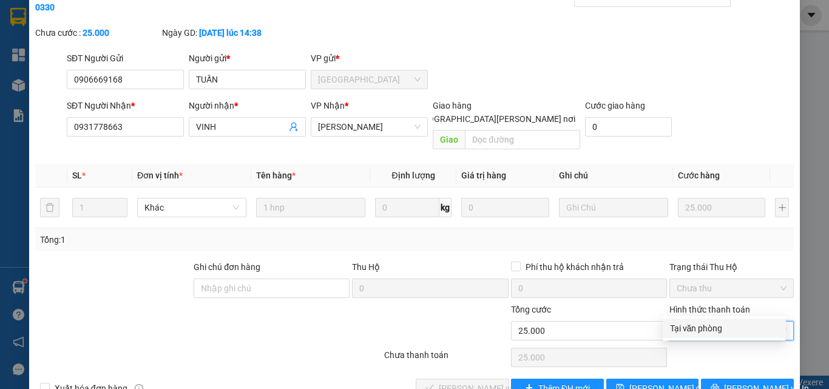
click at [706, 331] on div "Tại văn phòng" at bounding box center [724, 328] width 109 height 13
type input "0"
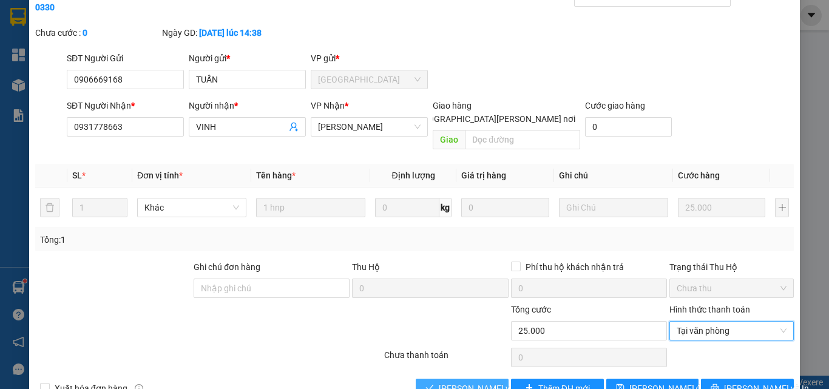
click at [482, 382] on span "[PERSON_NAME] và [PERSON_NAME] hàng" at bounding box center [521, 388] width 164 height 13
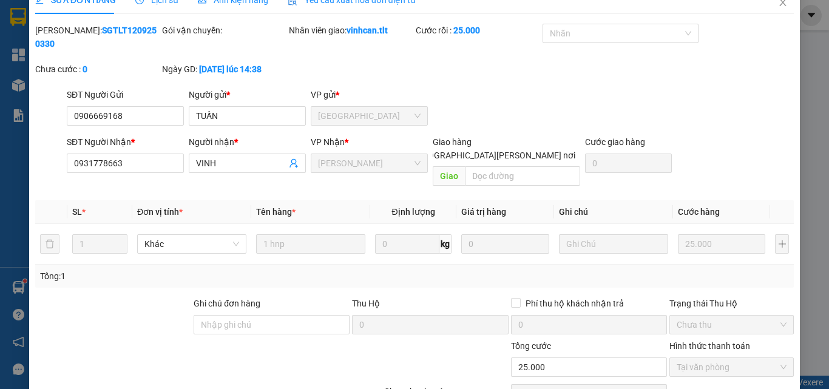
scroll to position [0, 0]
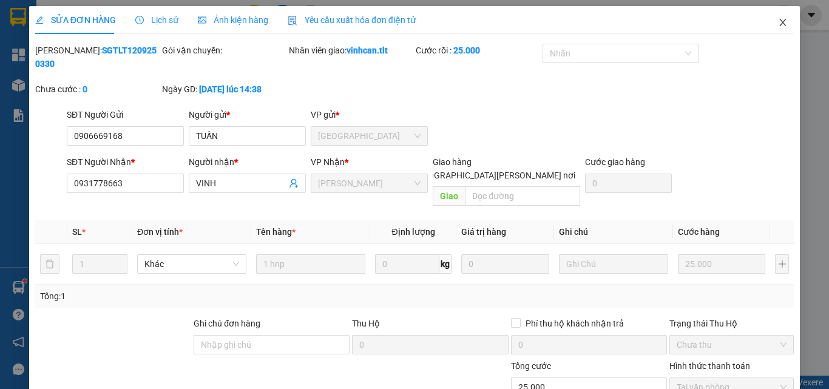
click at [778, 23] on icon "close" at bounding box center [783, 23] width 10 height 10
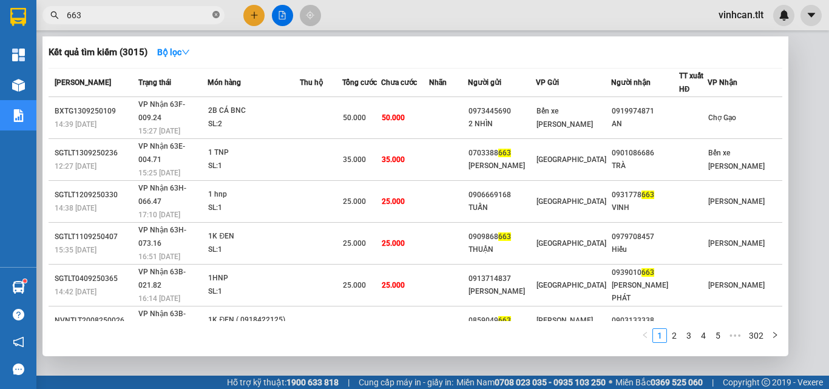
click at [217, 15] on icon "close-circle" at bounding box center [215, 14] width 7 height 7
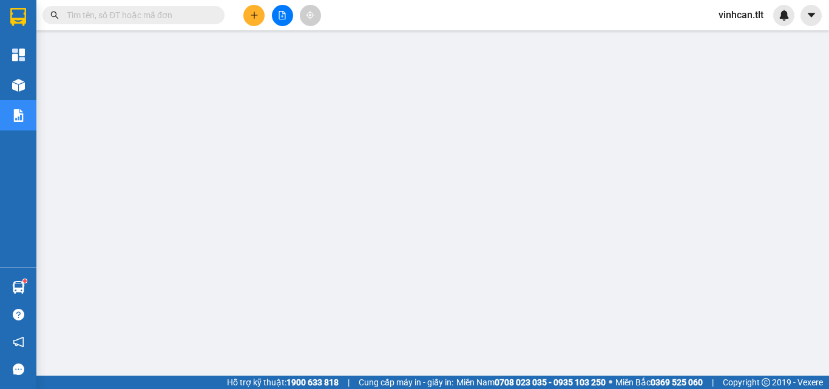
click at [145, 15] on input "text" at bounding box center [138, 14] width 143 height 13
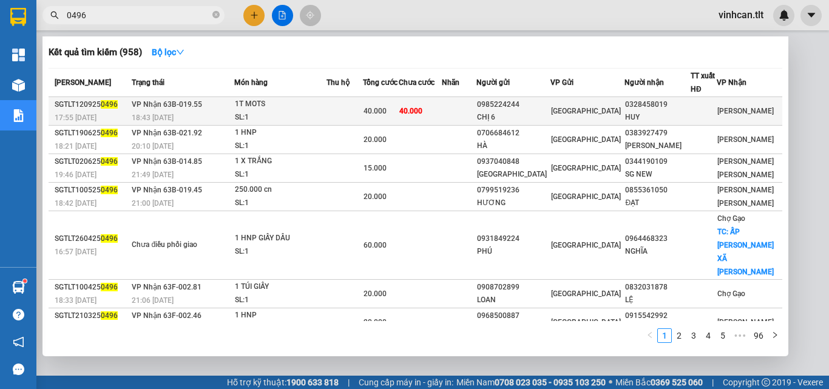
type input "0496"
click at [527, 104] on div "0985224244" at bounding box center [513, 104] width 73 height 13
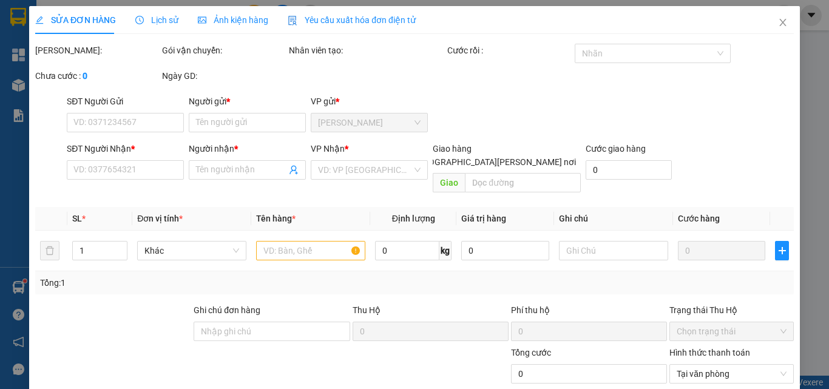
type input "0985224244"
type input "CHỊ 6"
type input "0328458019"
type input "HUY"
type input "40.000"
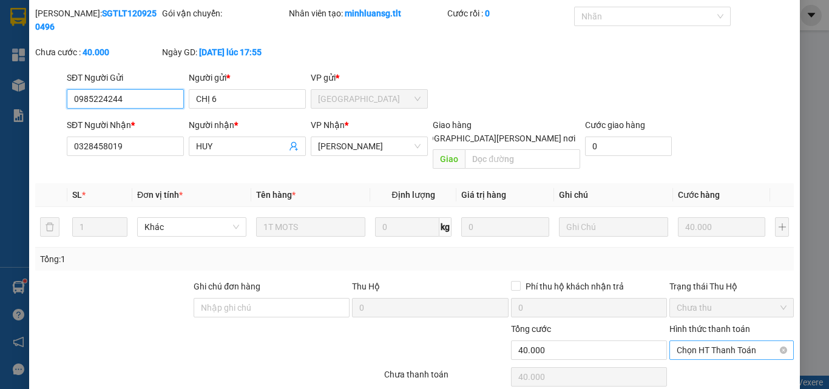
scroll to position [63, 0]
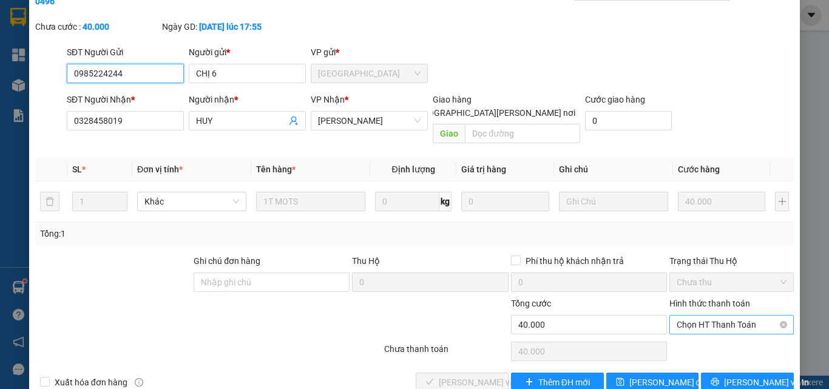
click at [708, 316] on span "Chọn HT Thanh Toán" at bounding box center [732, 325] width 110 height 18
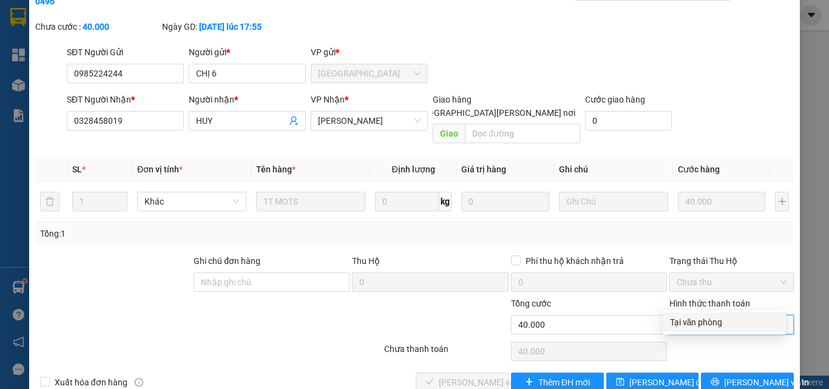
click at [700, 325] on div "Tại văn phòng" at bounding box center [724, 322] width 109 height 13
type input "0"
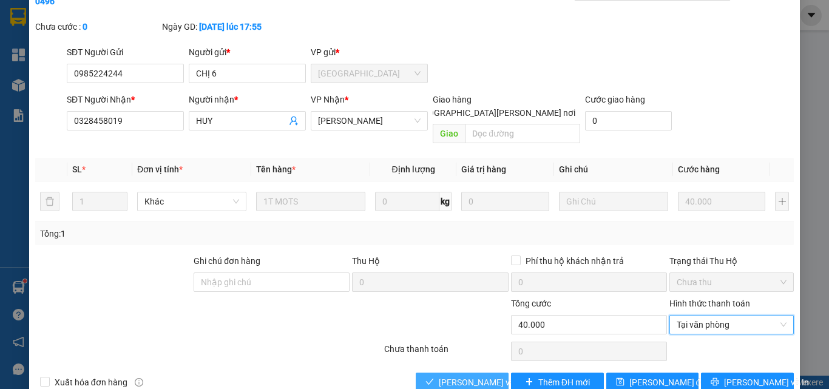
click at [480, 376] on span "[PERSON_NAME] và [PERSON_NAME] hàng" at bounding box center [521, 382] width 164 height 13
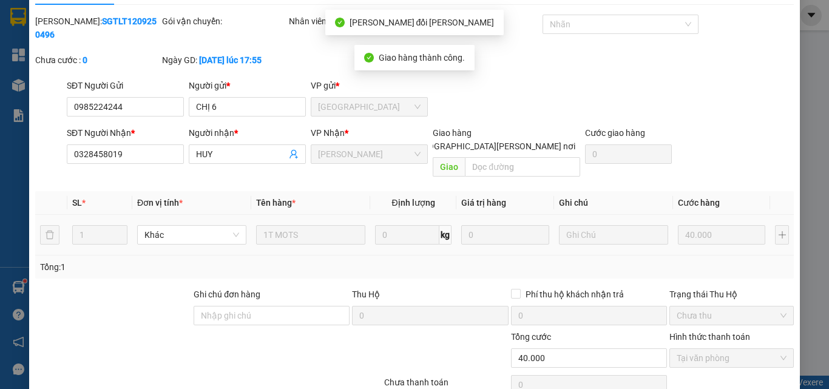
scroll to position [0, 0]
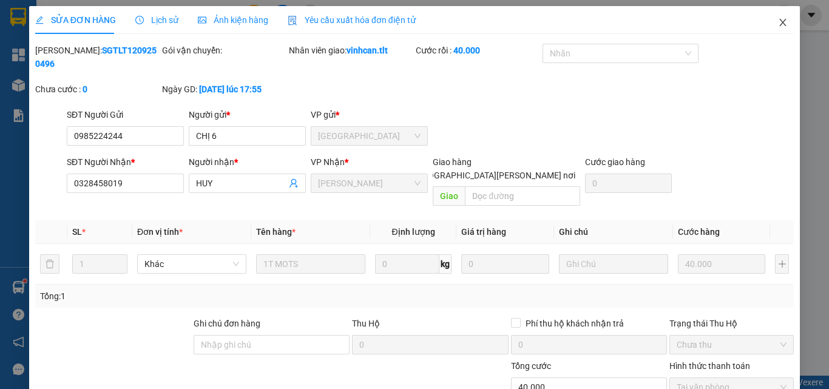
click at [778, 22] on icon "close" at bounding box center [783, 23] width 10 height 10
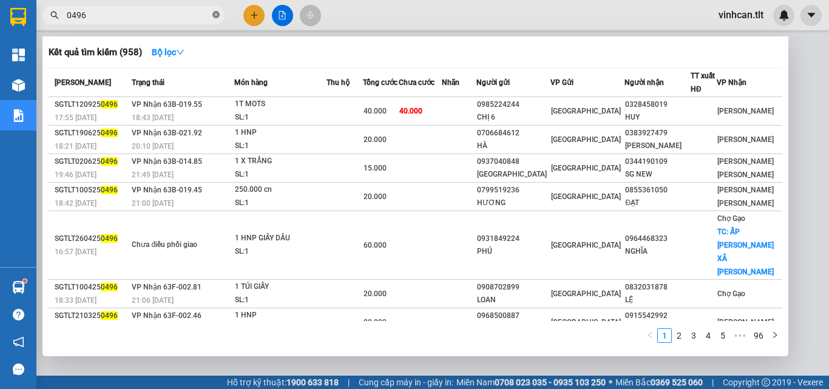
click at [215, 15] on icon "close-circle" at bounding box center [215, 14] width 7 height 7
